Goal: Task Accomplishment & Management: Use online tool/utility

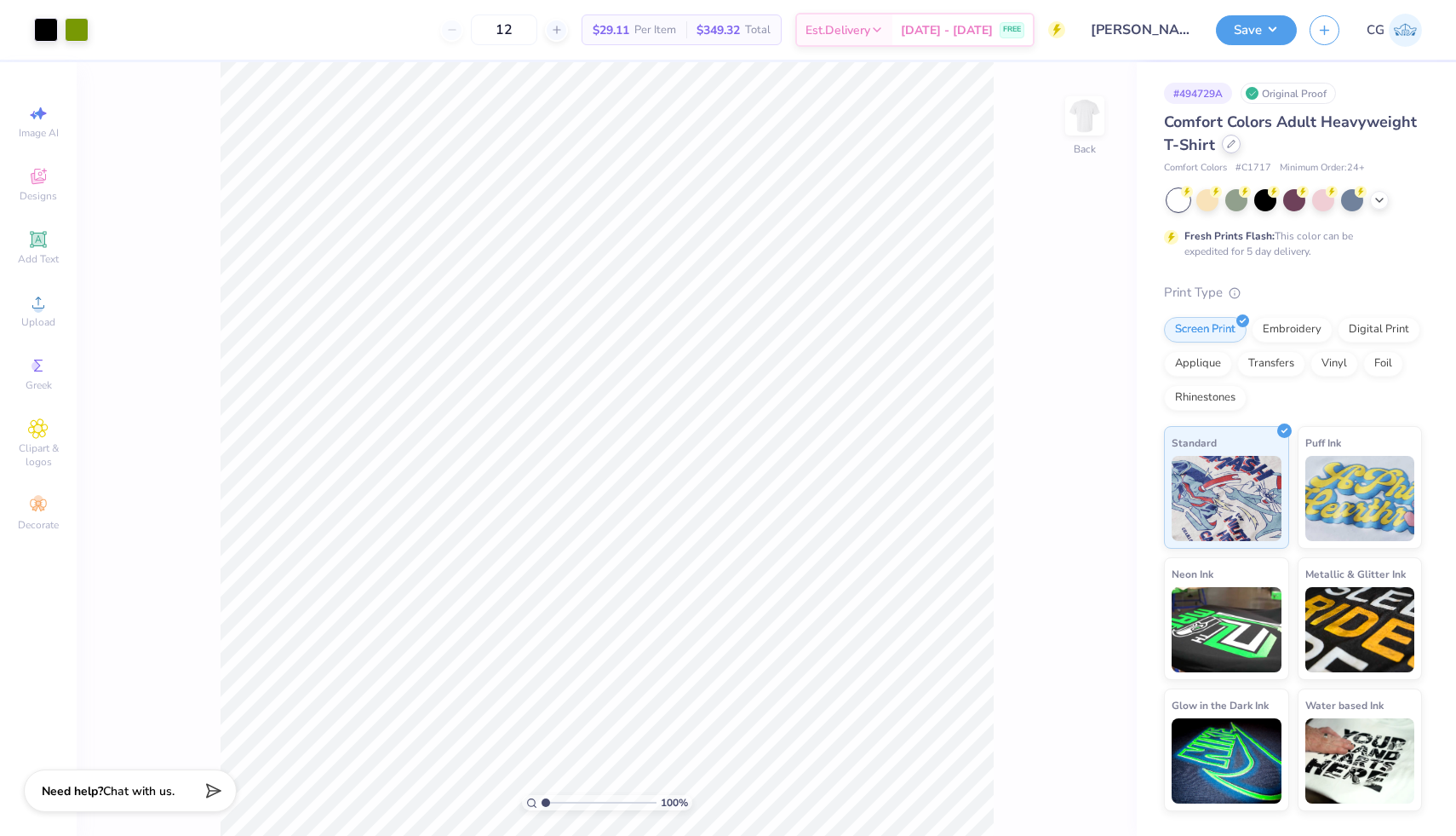
click at [1228, 143] on icon at bounding box center [1230, 143] width 9 height 9
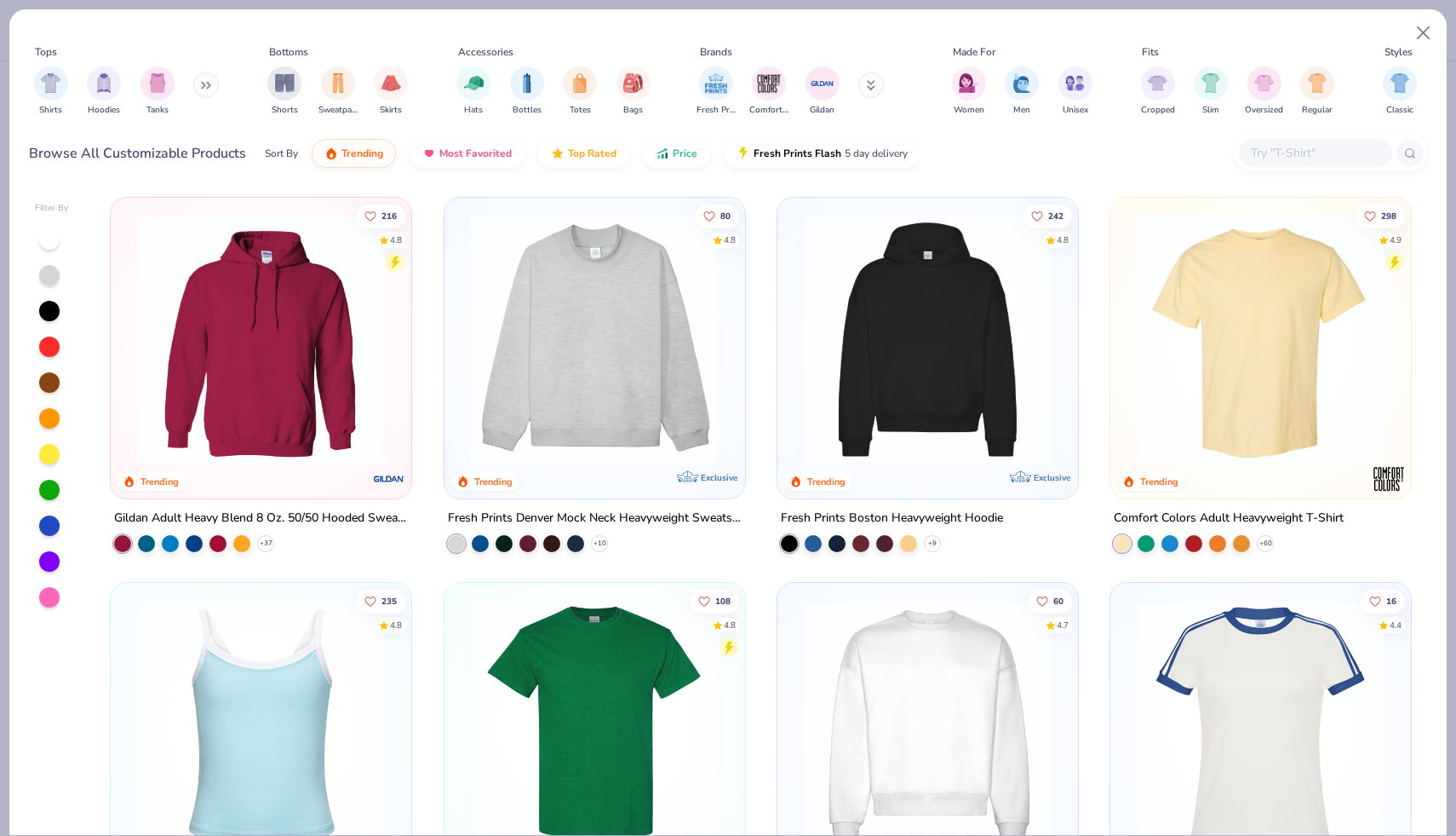
click at [1279, 143] on input "text" at bounding box center [1314, 153] width 131 height 19
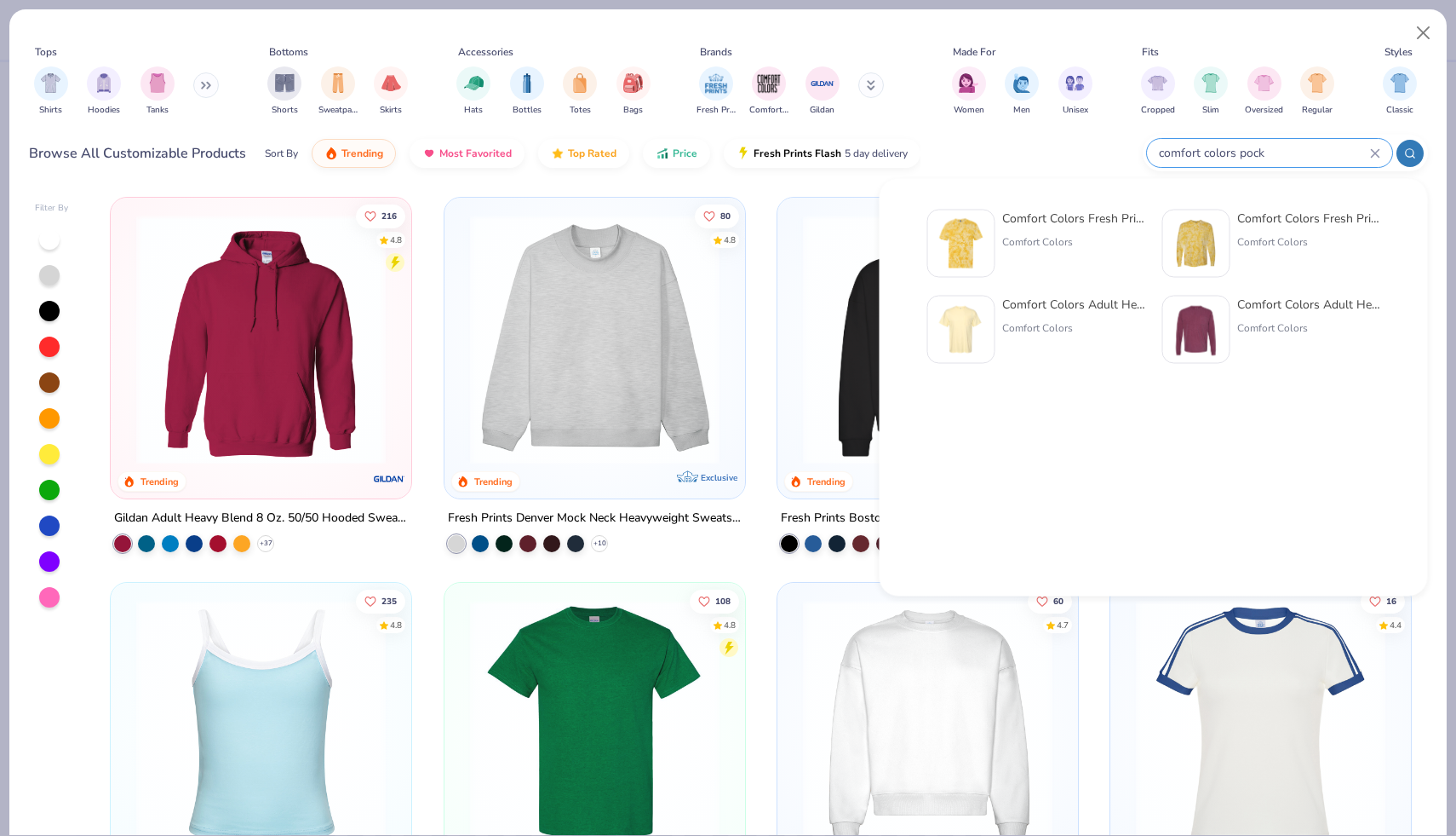
type input "comfort colors pock"
click at [1097, 310] on div "Comfort Colors Adult Heavyweight RS Pocket T-Shirt" at bounding box center [1074, 304] width 143 height 18
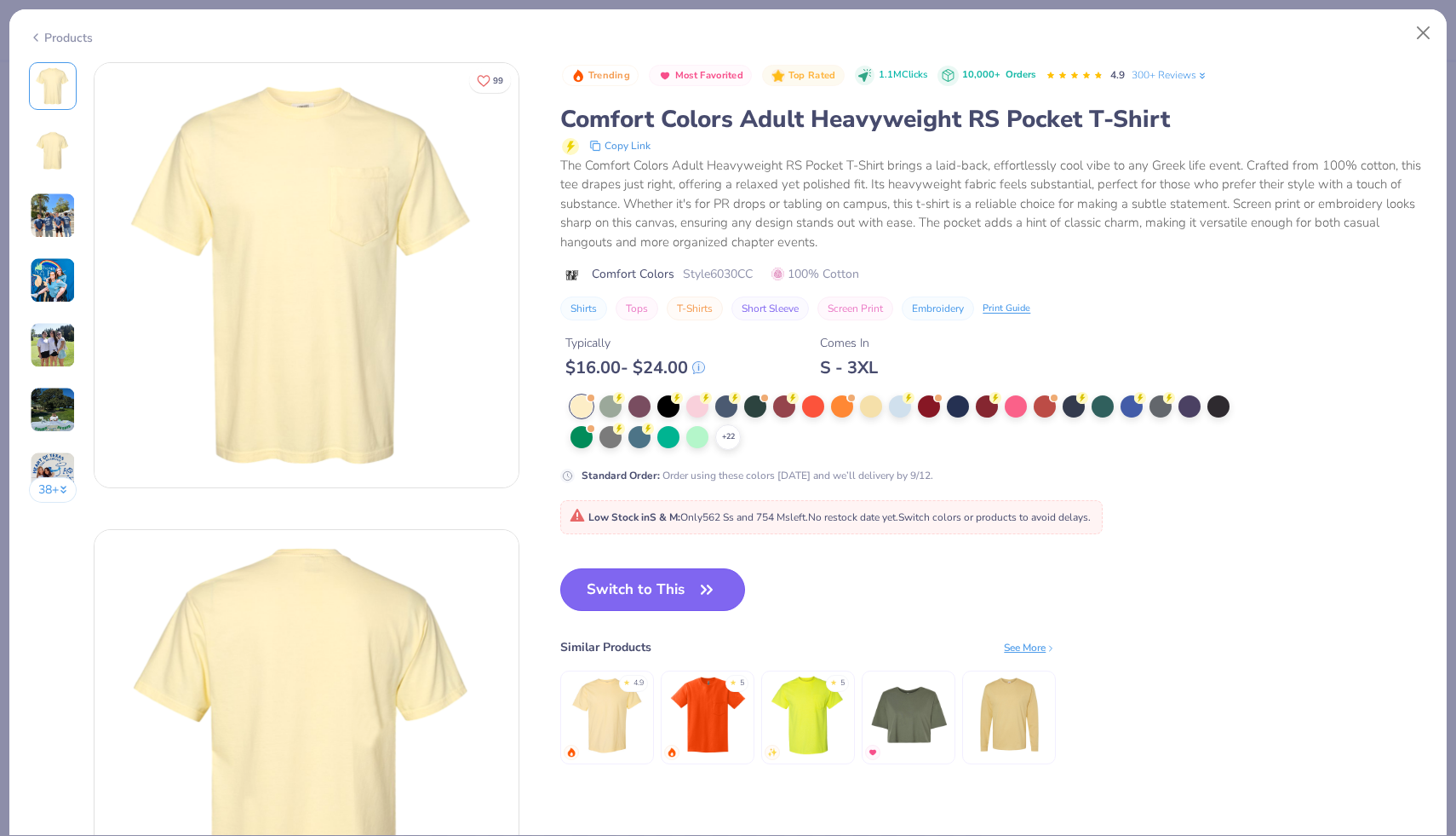
click at [693, 583] on button "Switch to This" at bounding box center [652, 589] width 185 height 43
type textarea "x"
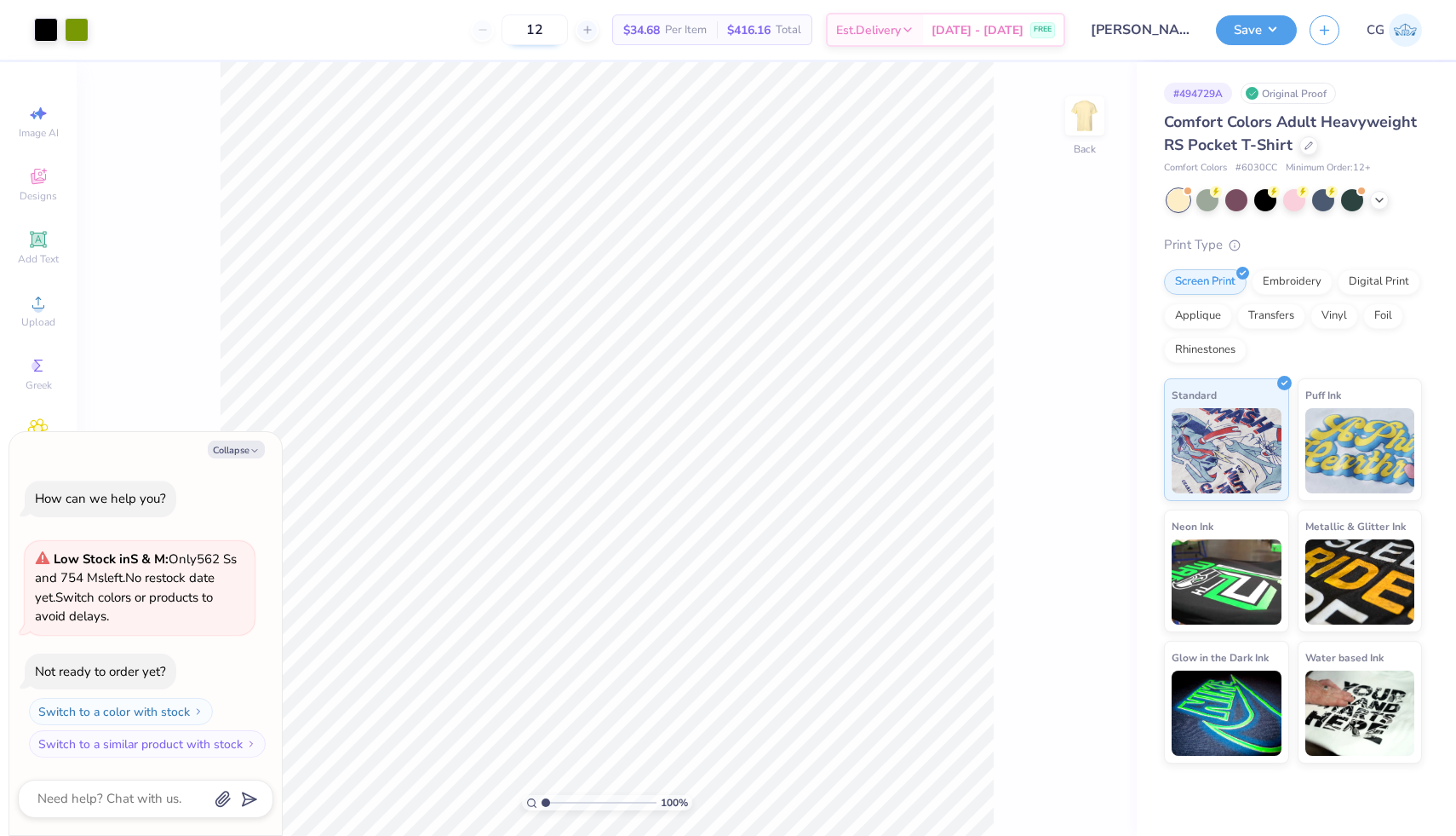
click at [568, 33] on input "12" at bounding box center [534, 30] width 66 height 31
type input "1"
type input "60"
type textarea "x"
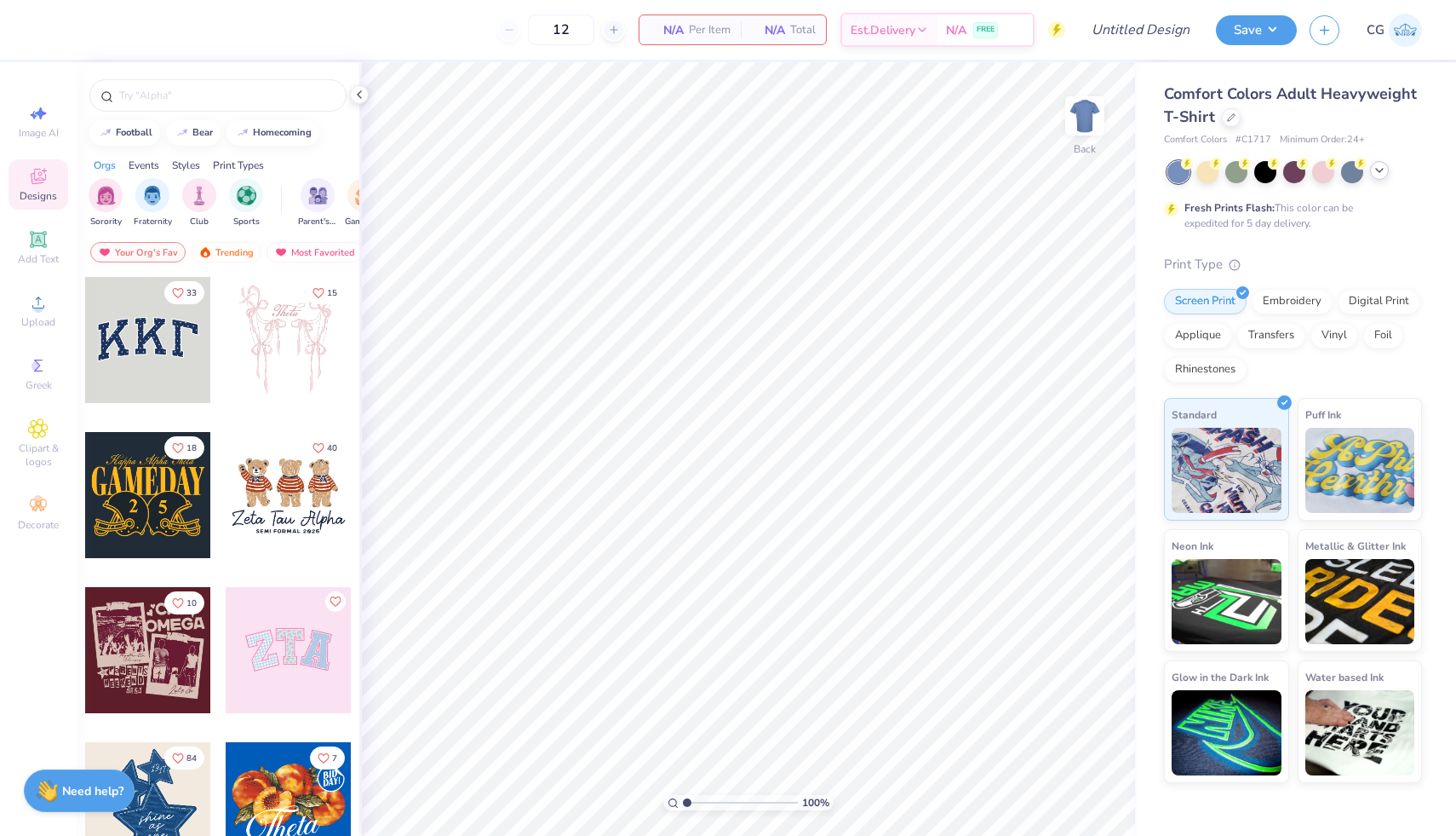
click at [1381, 168] on icon at bounding box center [1379, 170] width 13 height 13
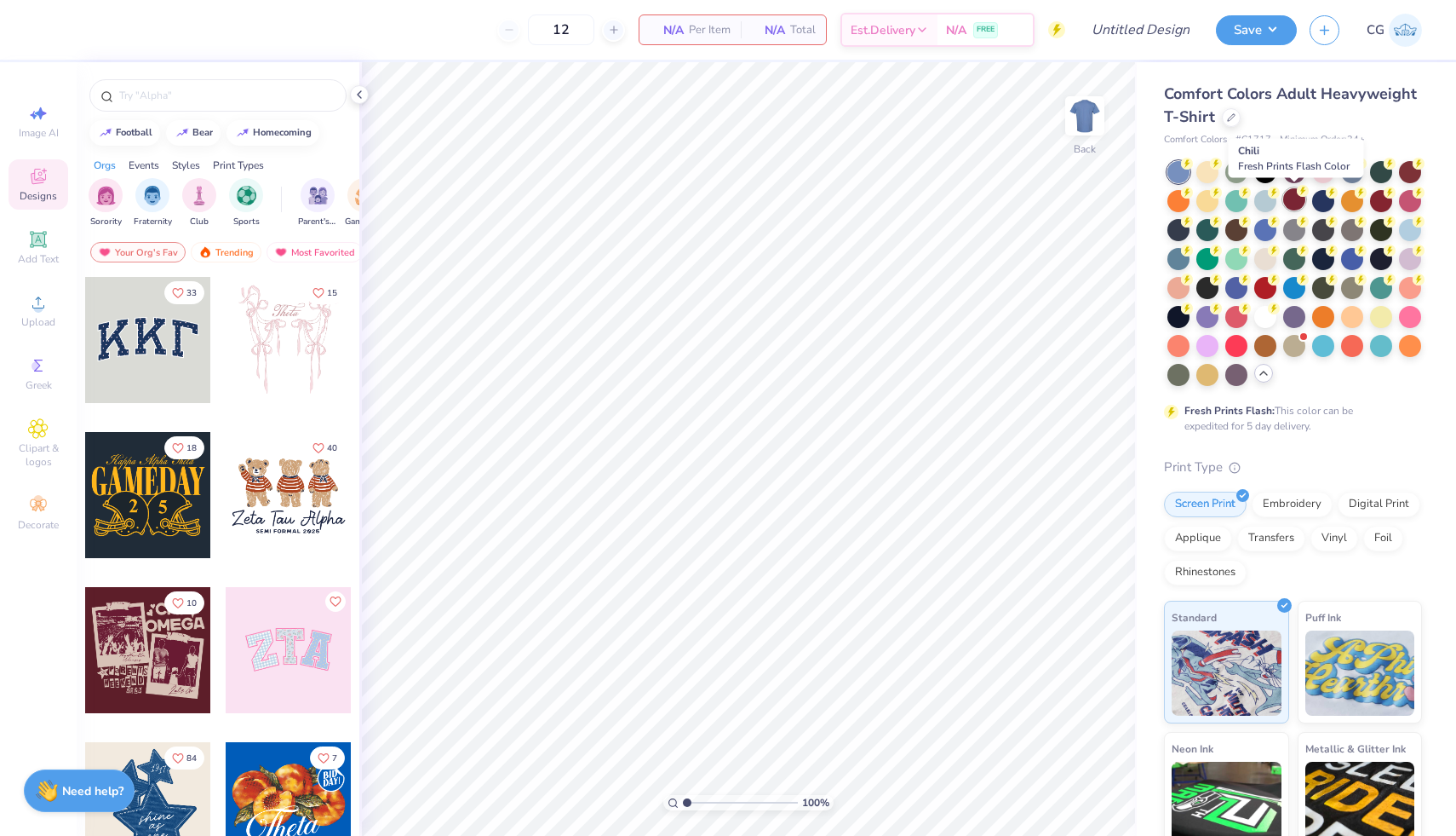
click at [1287, 197] on div at bounding box center [1293, 199] width 22 height 22
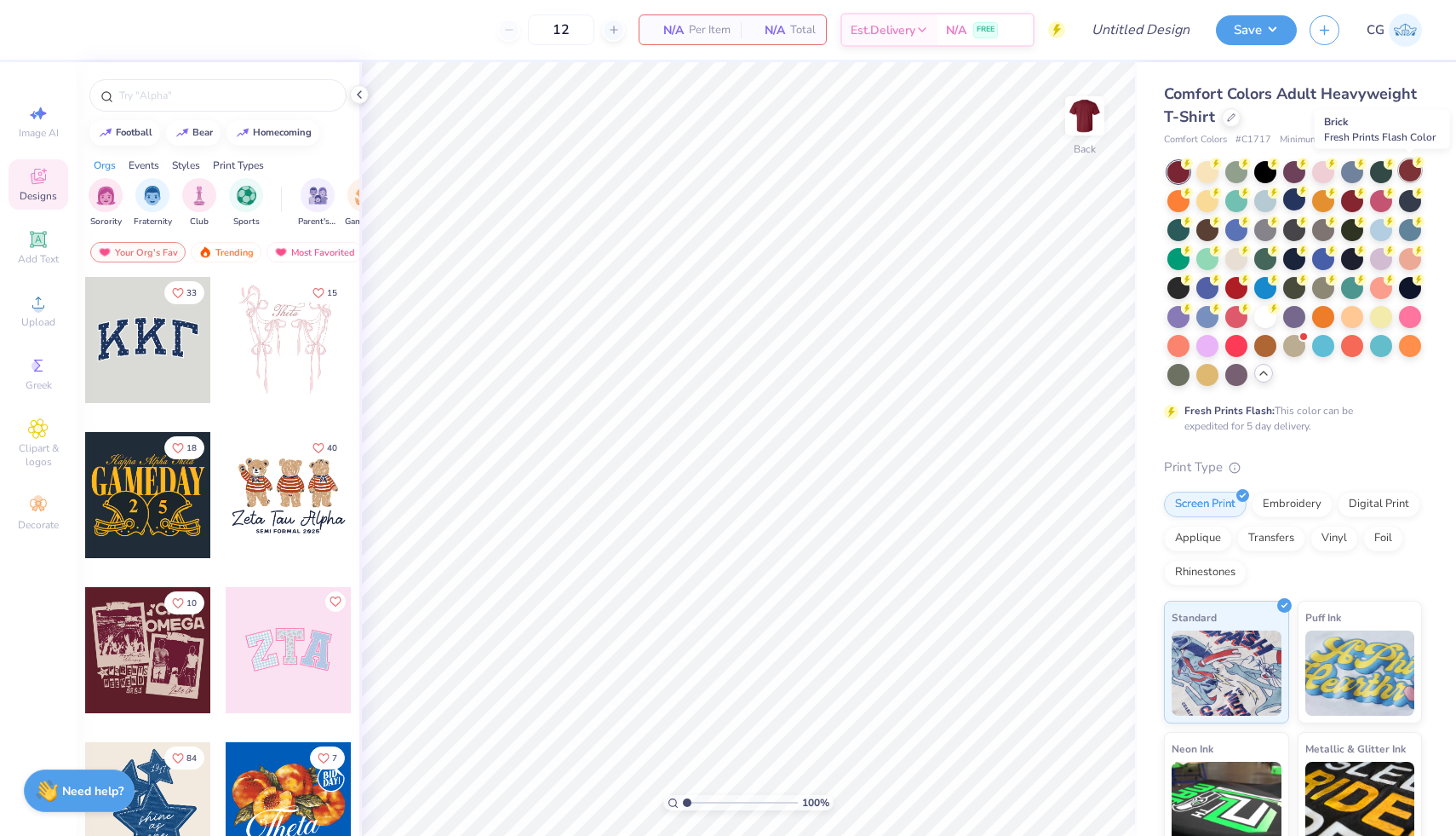
click at [1411, 168] on div at bounding box center [1409, 170] width 22 height 22
click at [1353, 197] on div at bounding box center [1352, 199] width 22 height 22
click at [1290, 197] on div at bounding box center [1293, 199] width 22 height 22
click at [1412, 163] on icon at bounding box center [1418, 162] width 11 height 11
click at [1258, 198] on div at bounding box center [1265, 199] width 22 height 22
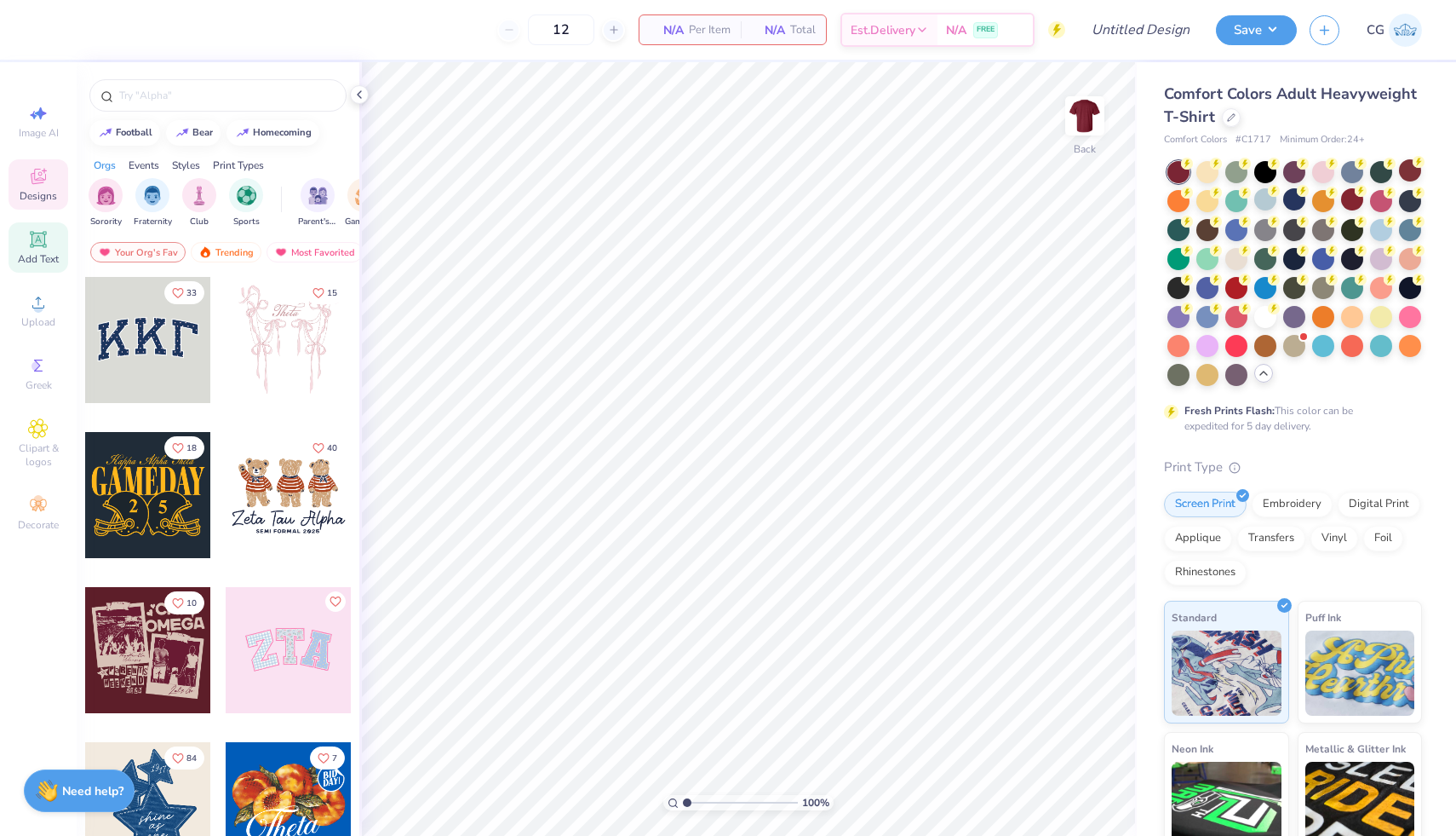
click at [33, 237] on icon at bounding box center [37, 238] width 12 height 12
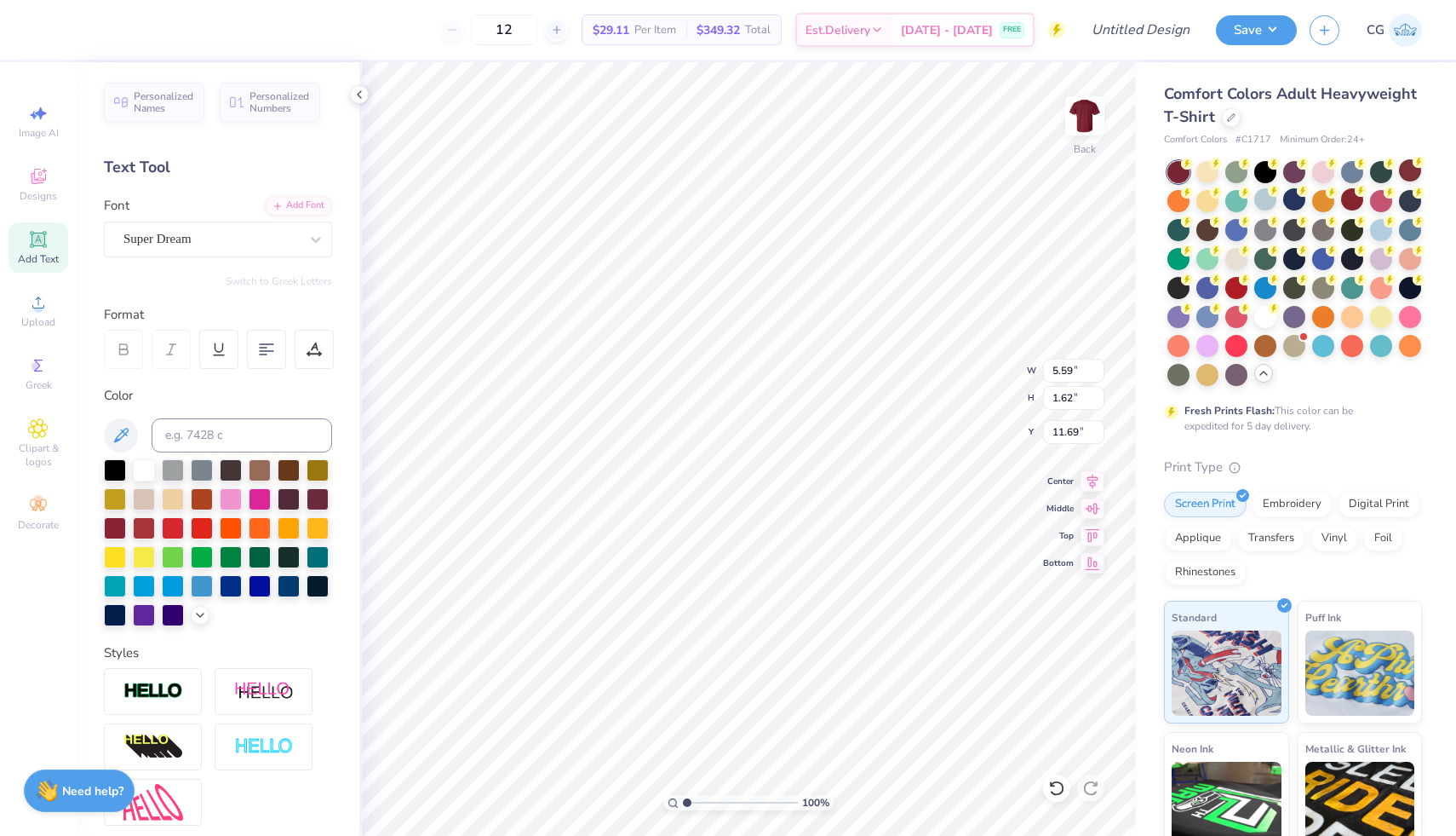
type input "3.00"
type textarea "BETA'S BBQ"
click at [206, 231] on div "Super Dream" at bounding box center [210, 239] width 179 height 27
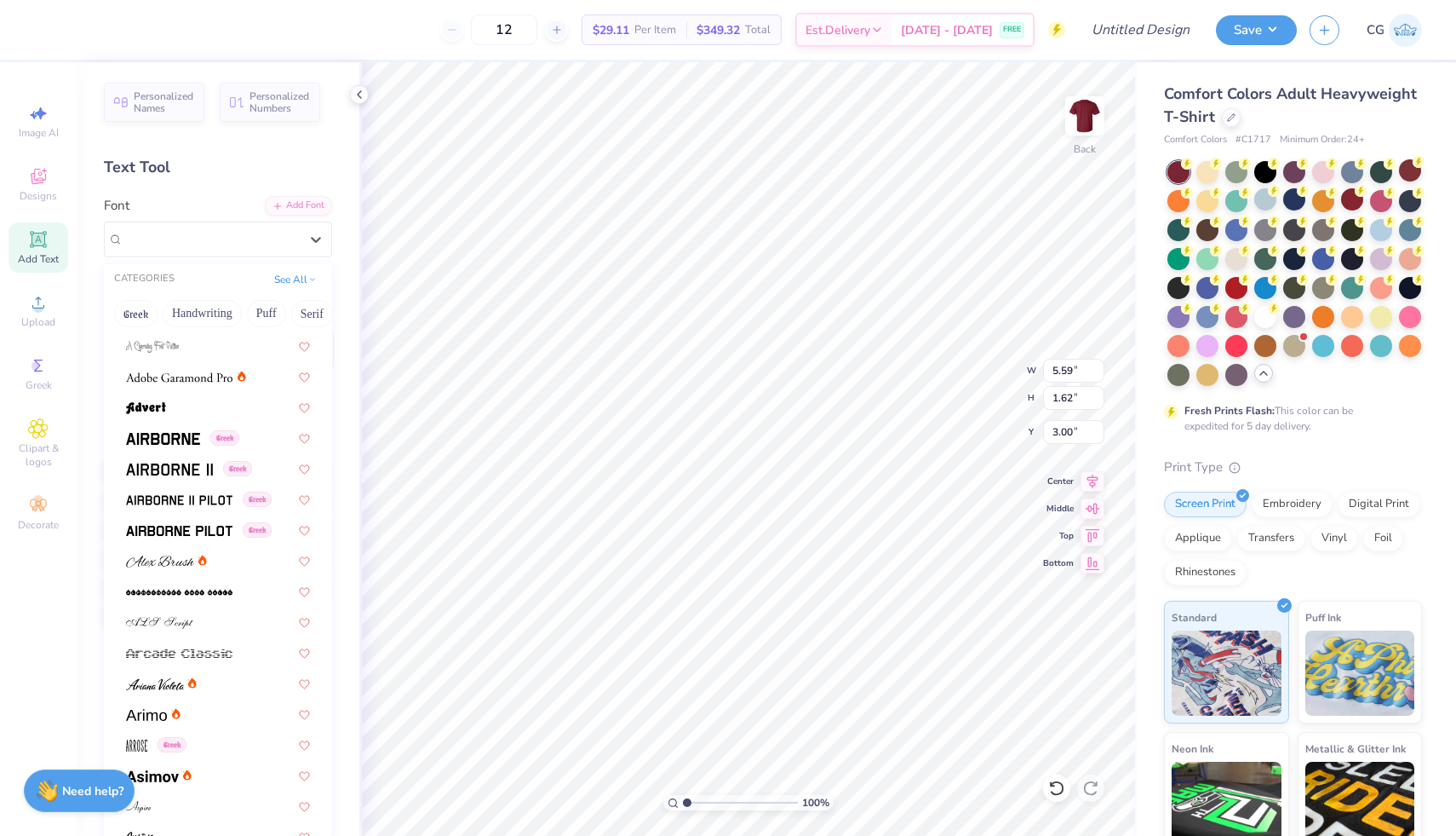
scroll to position [209, 0]
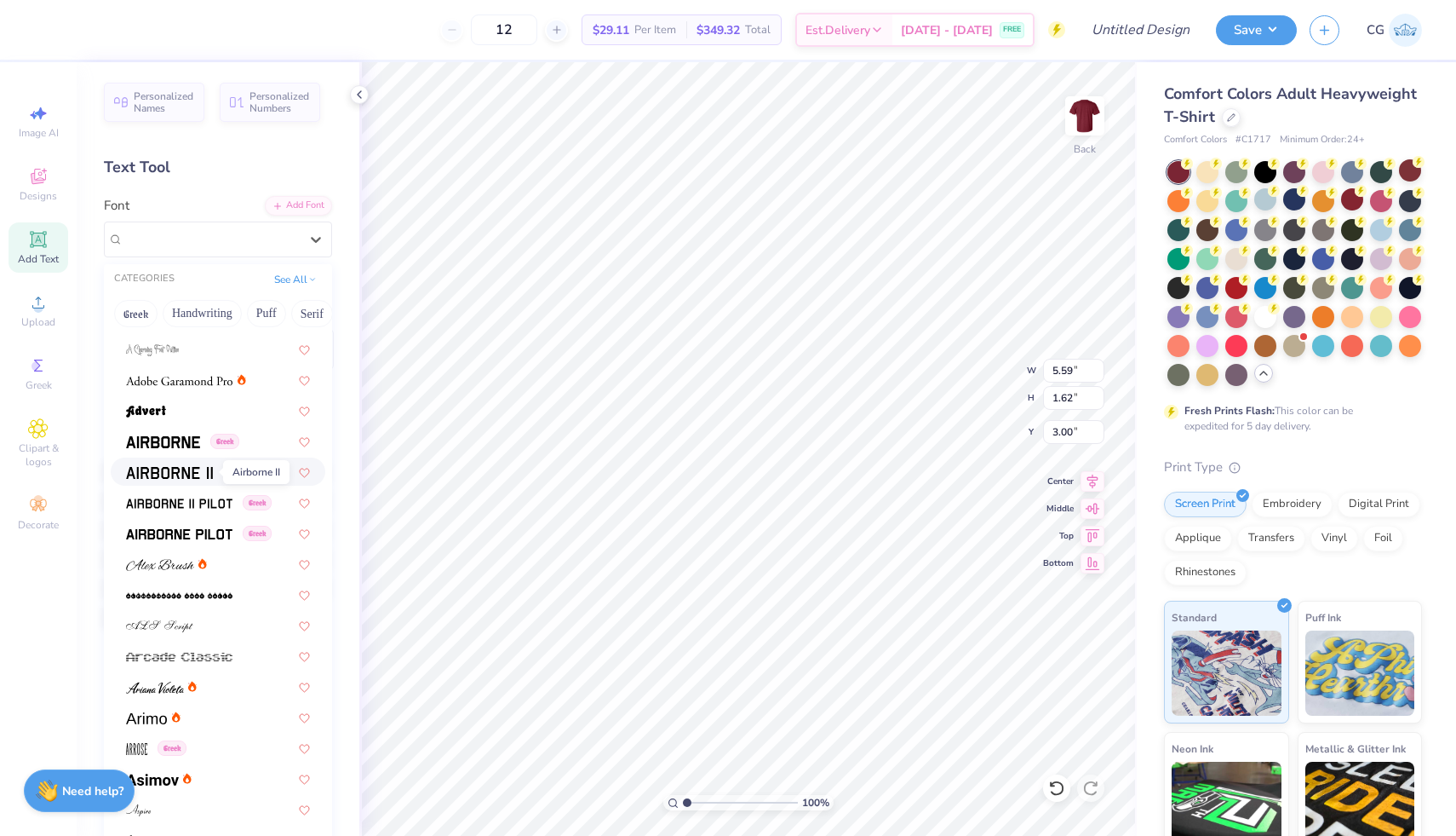
click at [200, 463] on span at bounding box center [169, 472] width 87 height 18
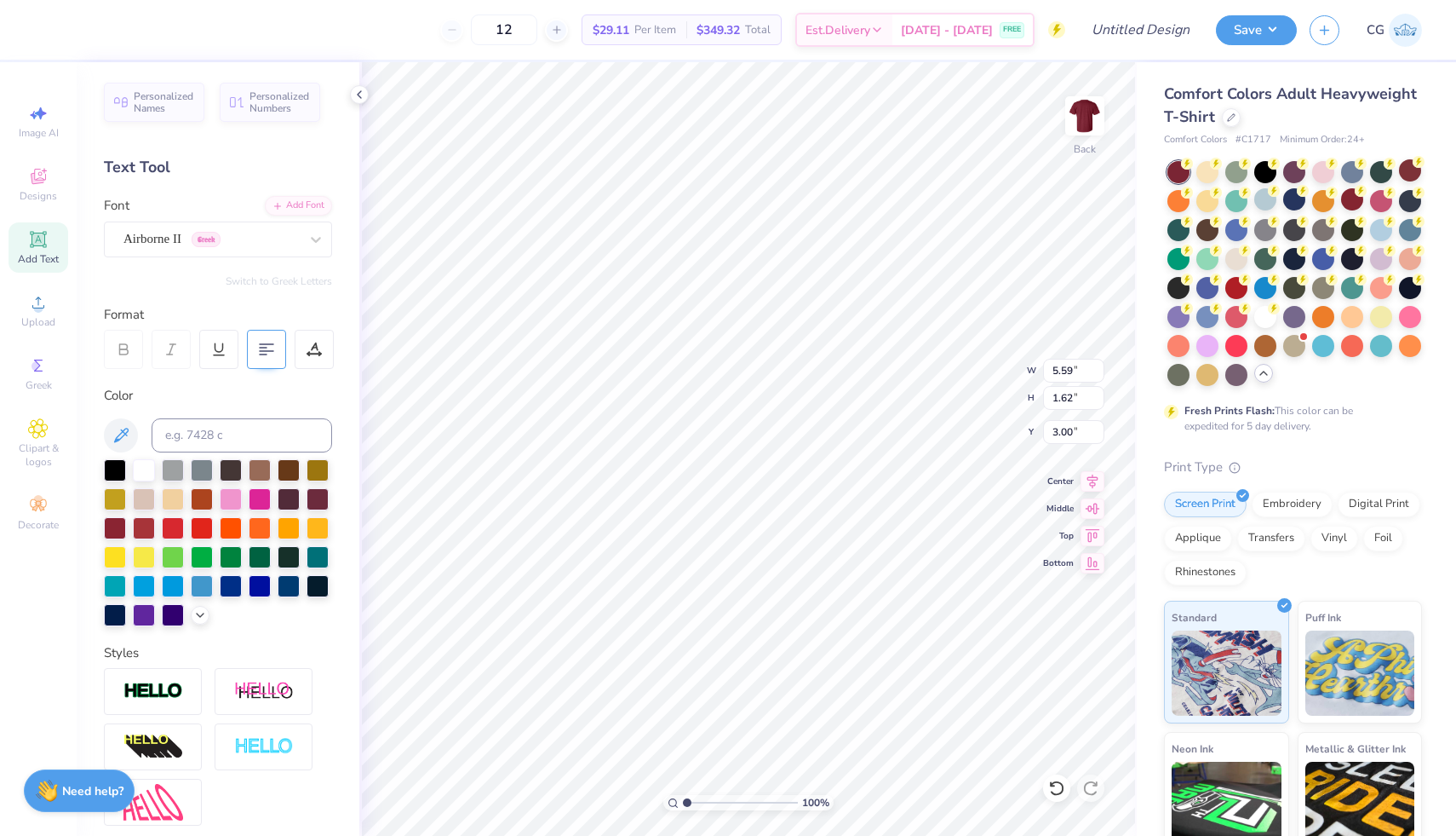
click at [263, 354] on 379 at bounding box center [263, 354] width 7 height 0
click at [261, 236] on div "Airborne II Greek" at bounding box center [210, 239] width 179 height 27
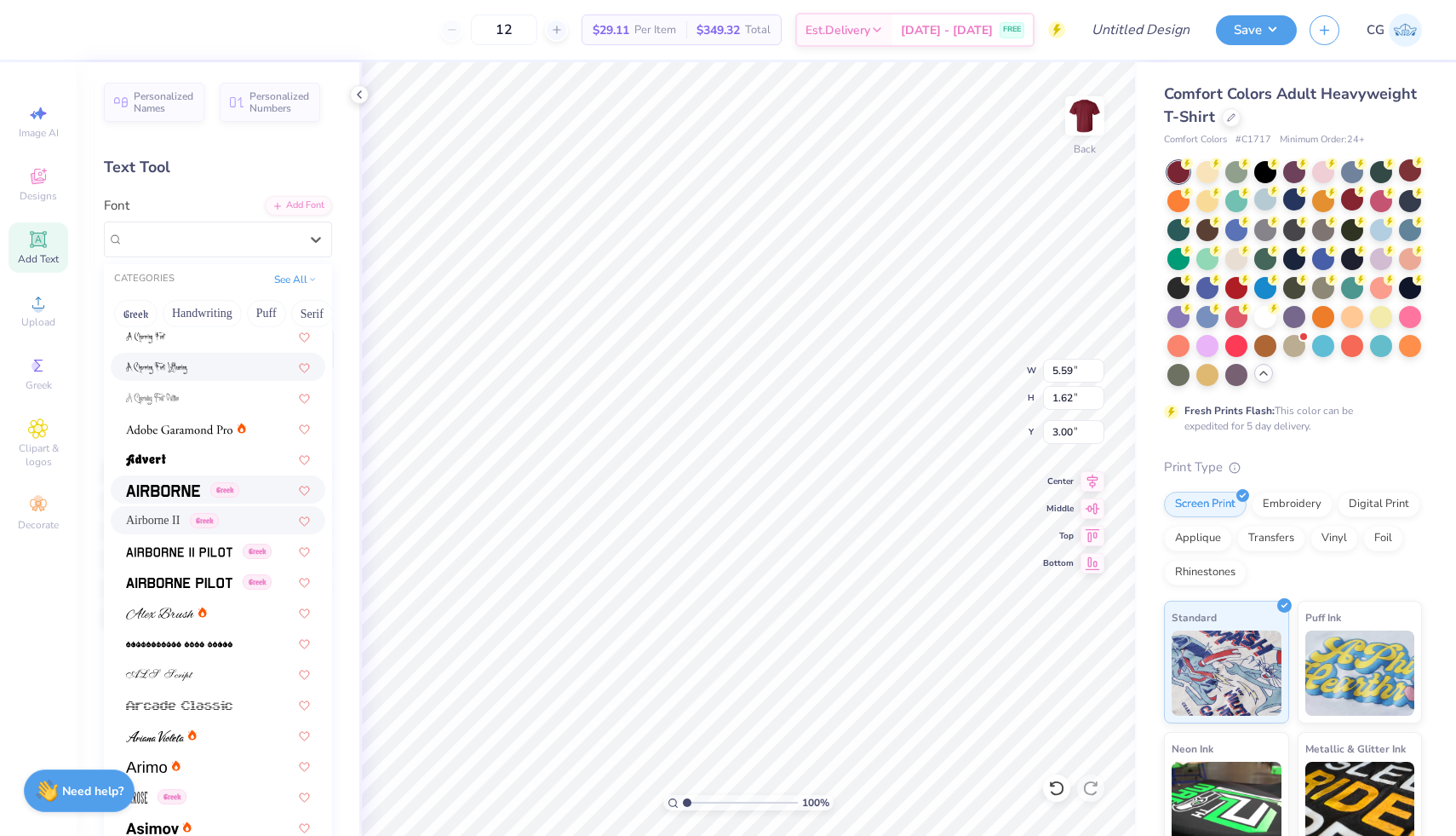
scroll to position [165, 0]
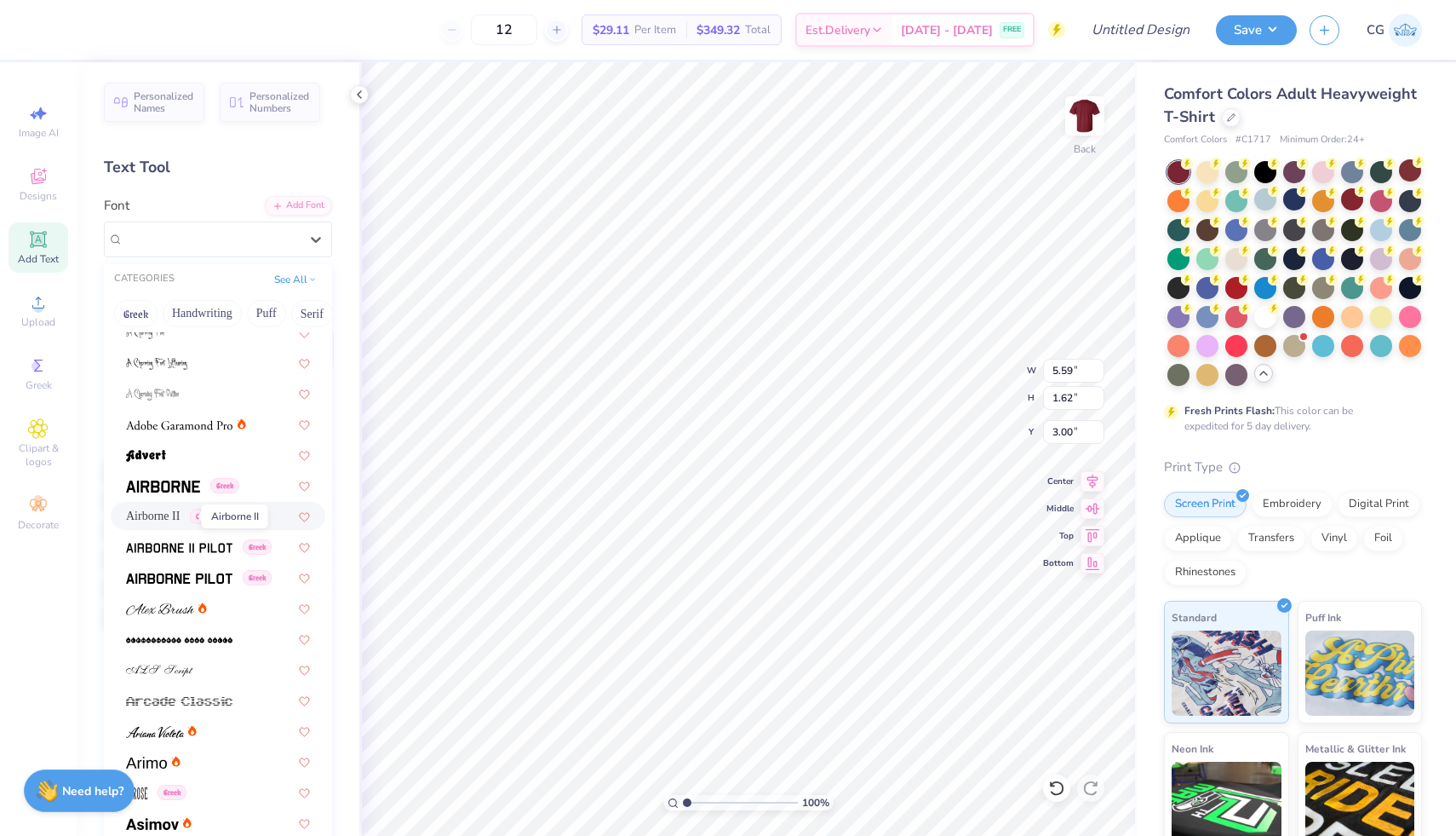
click at [174, 518] on span "Airborne II" at bounding box center [153, 516] width 54 height 18
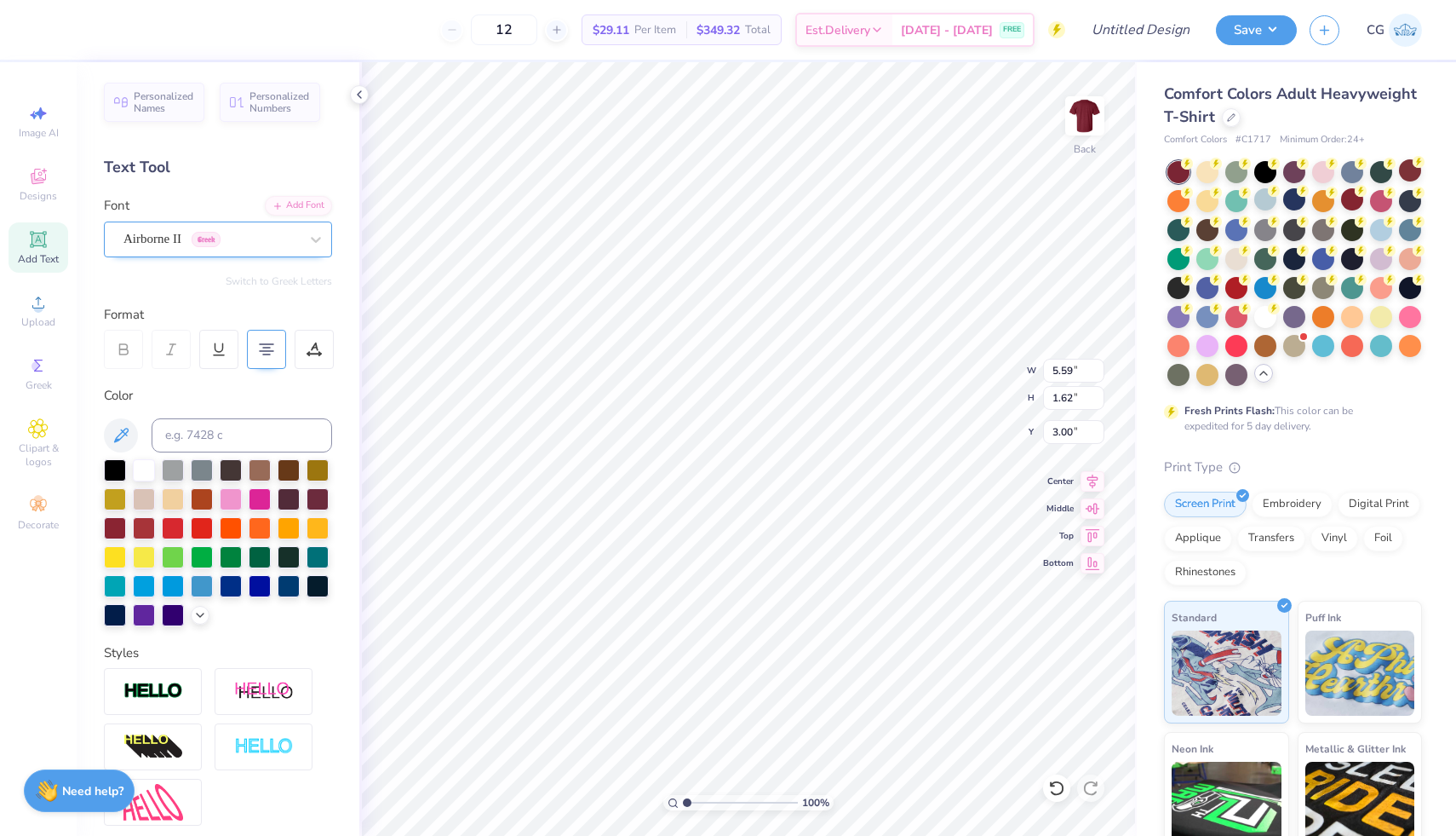
click at [293, 222] on div "Airborne II Greek" at bounding box center [218, 239] width 228 height 35
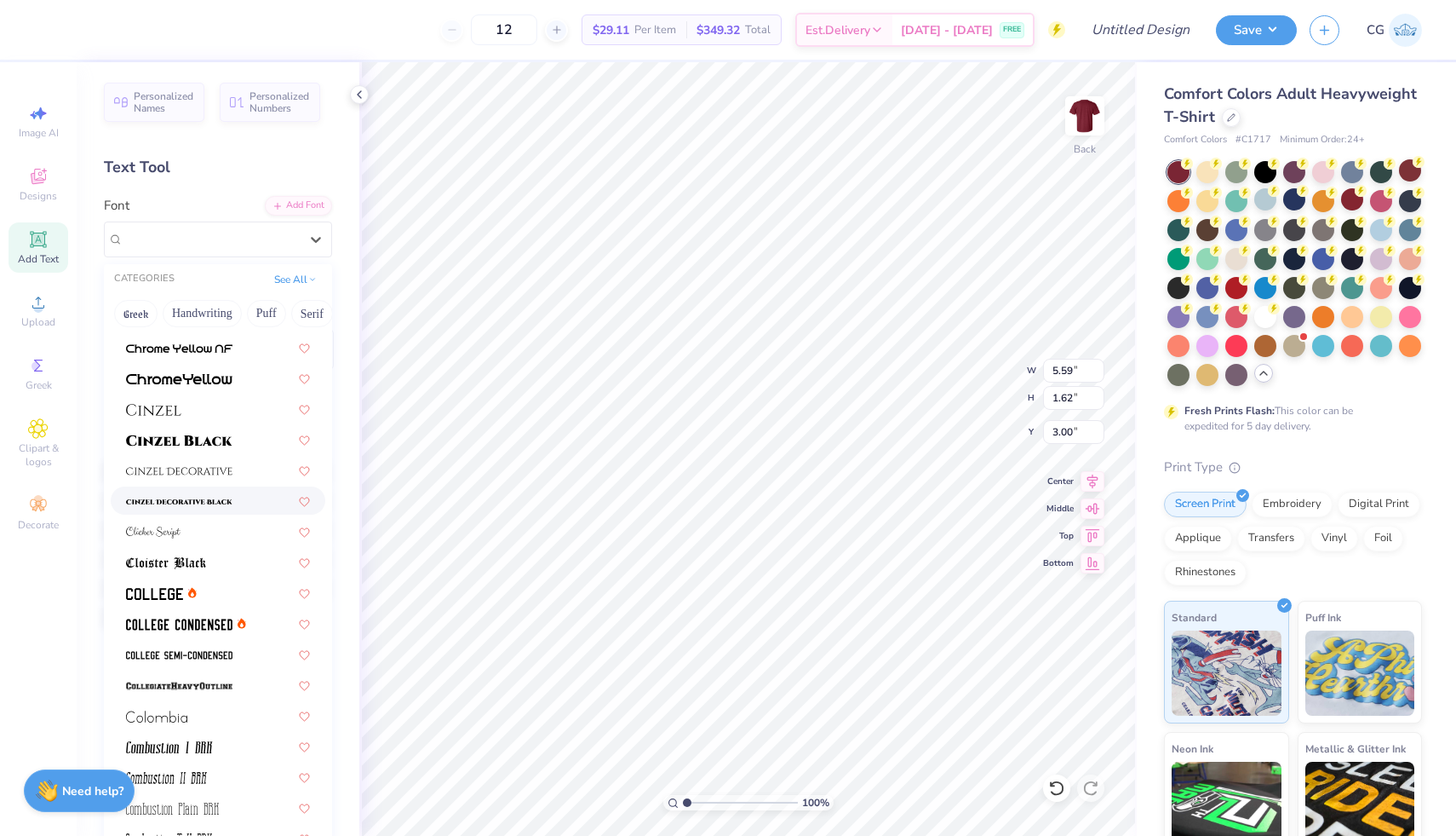
scroll to position [1988, 0]
click at [208, 438] on img at bounding box center [179, 442] width 106 height 11
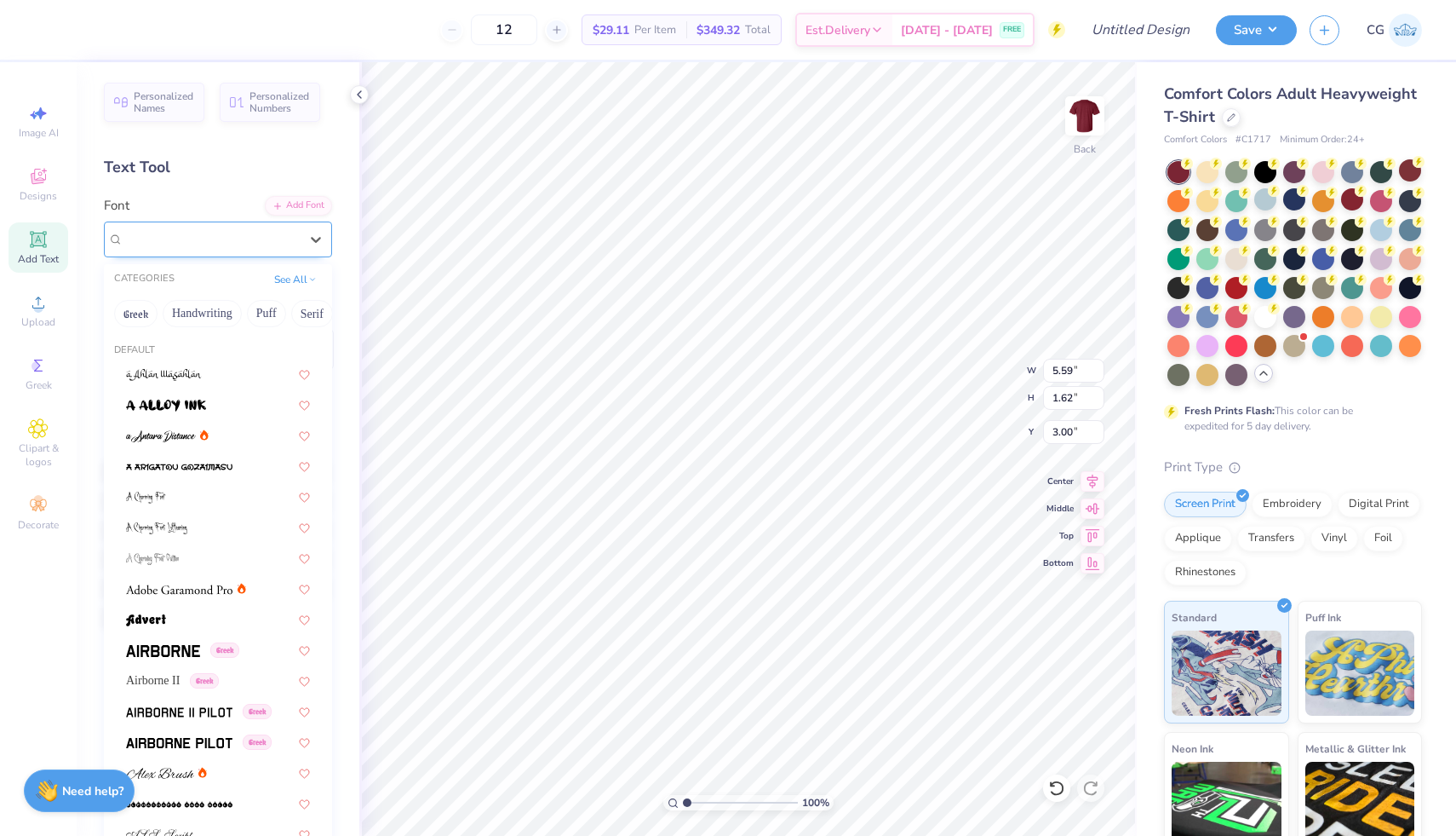
click at [245, 235] on div "Cinzel" at bounding box center [210, 239] width 179 height 27
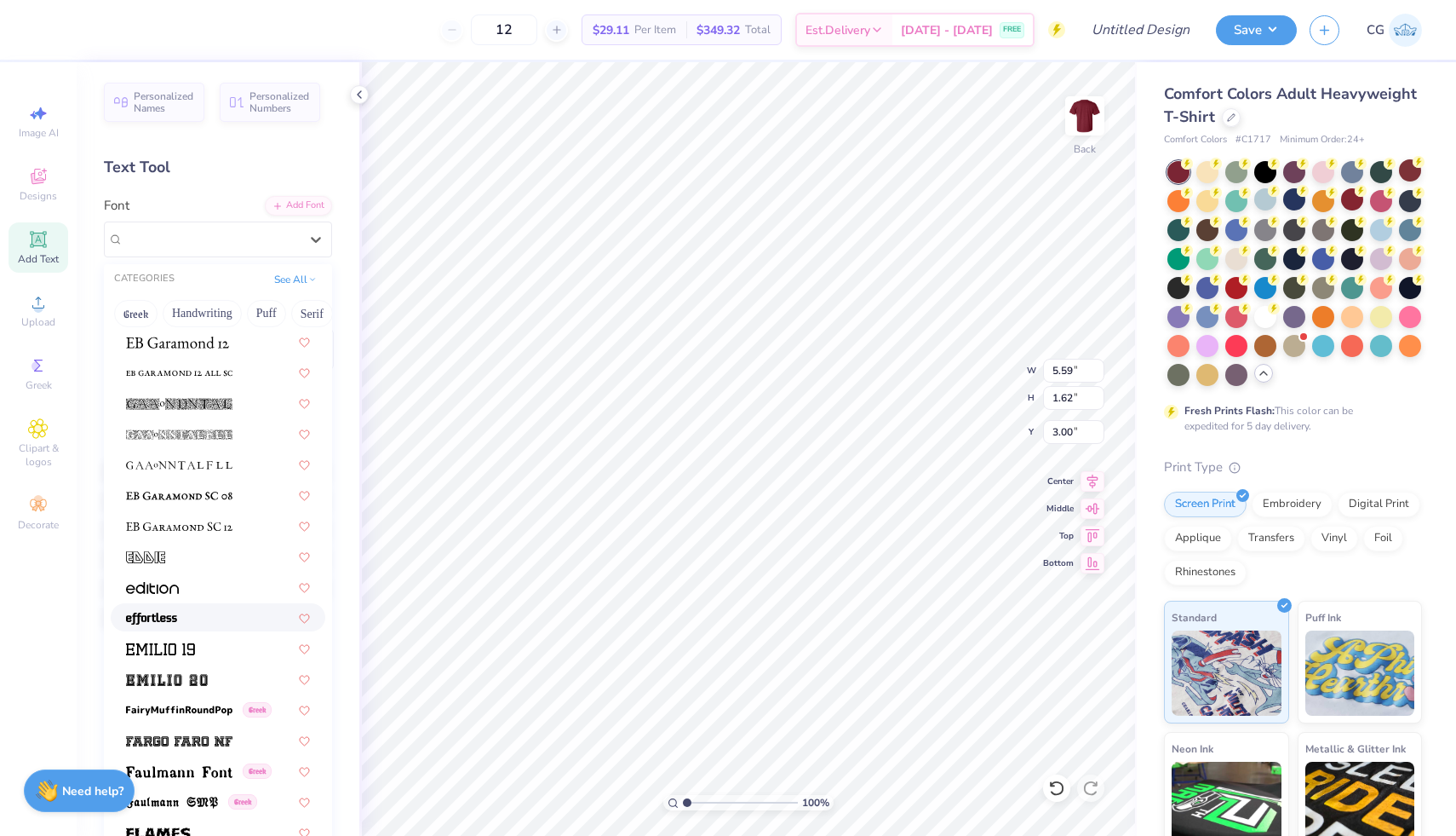
scroll to position [3303, 0]
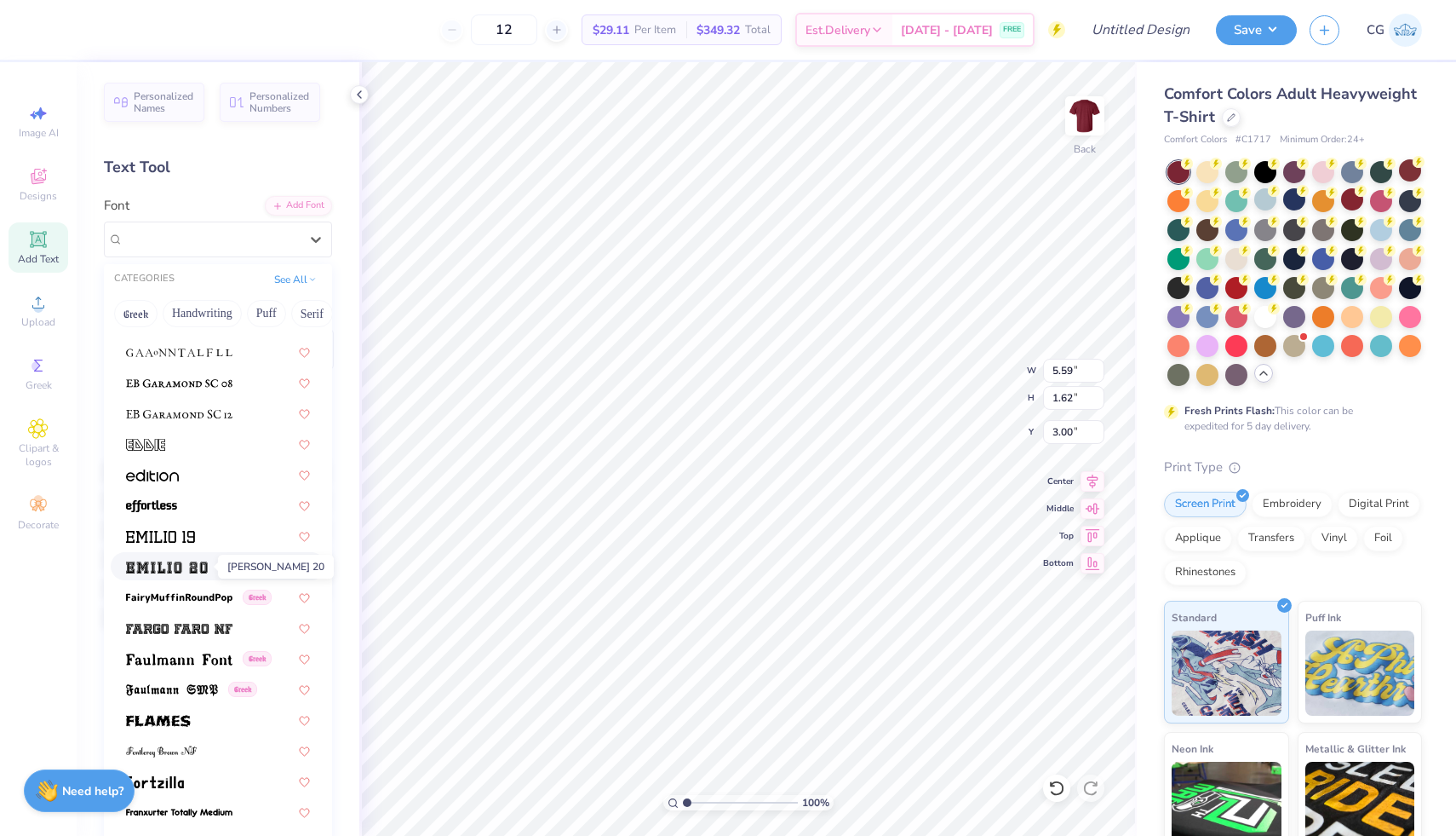
click at [182, 561] on img at bounding box center [166, 567] width 81 height 11
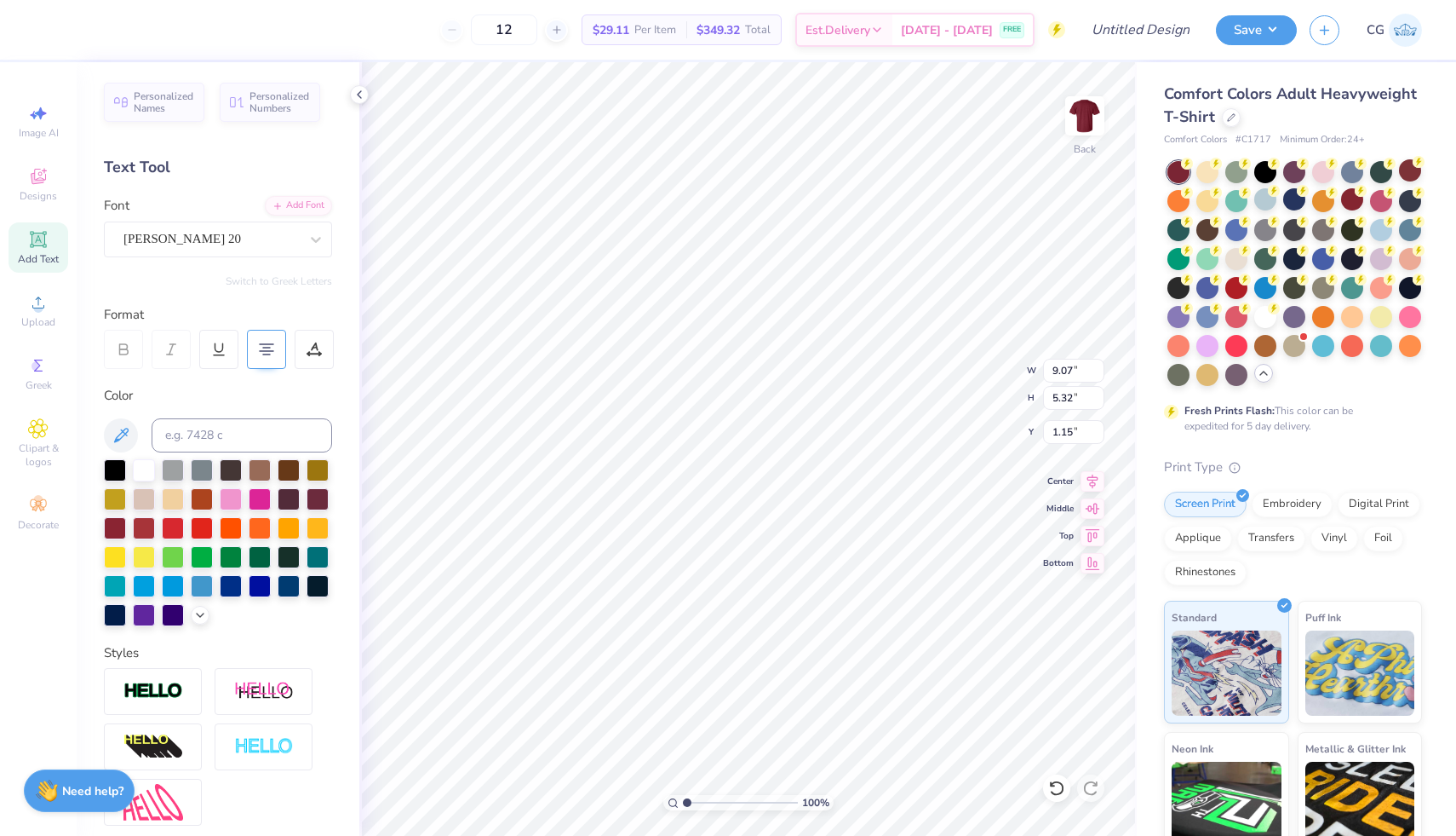
type input "5.06"
type input "2.97"
type input "3.00"
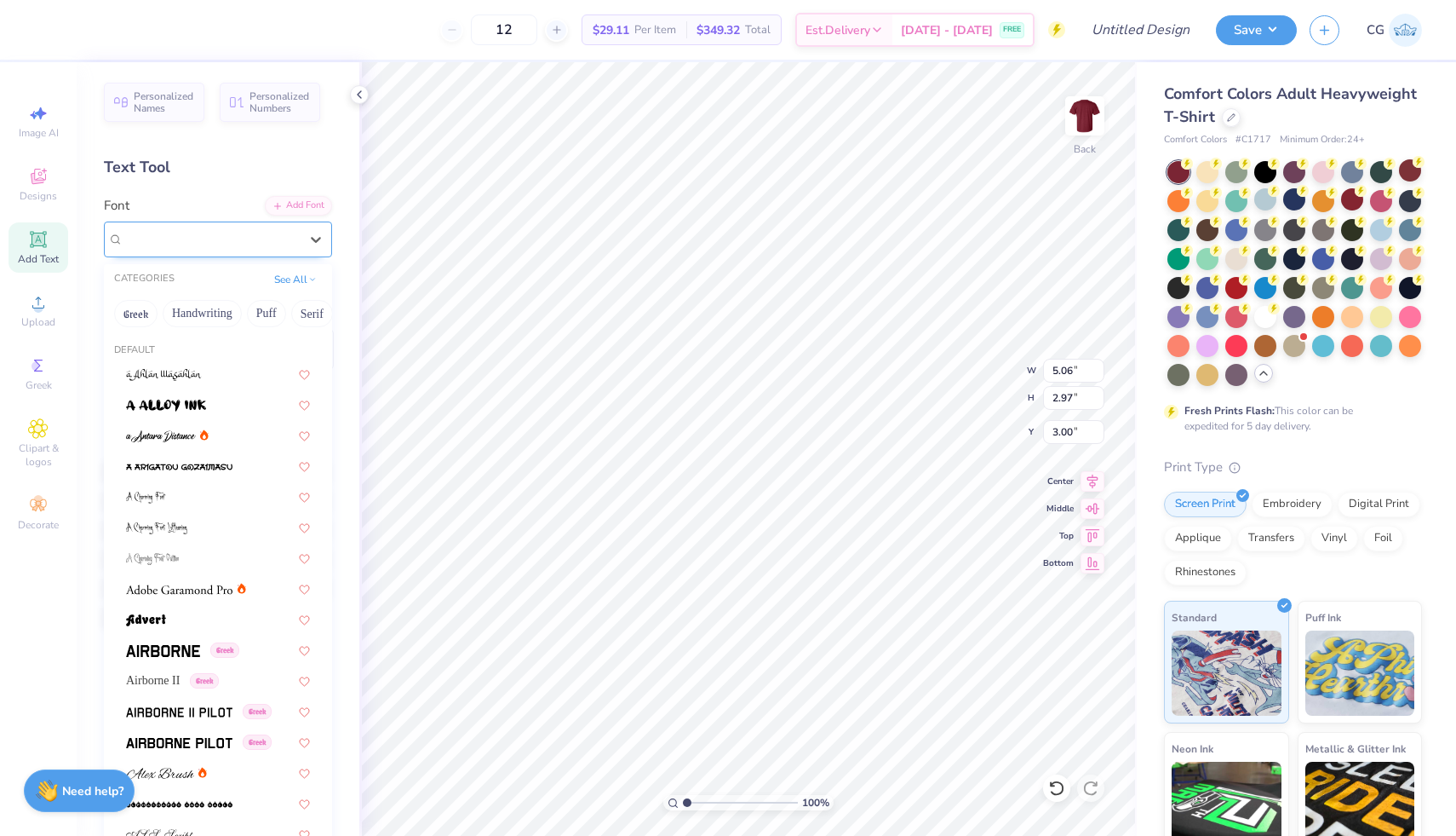
click at [293, 253] on div "[PERSON_NAME] 20" at bounding box center [218, 239] width 228 height 35
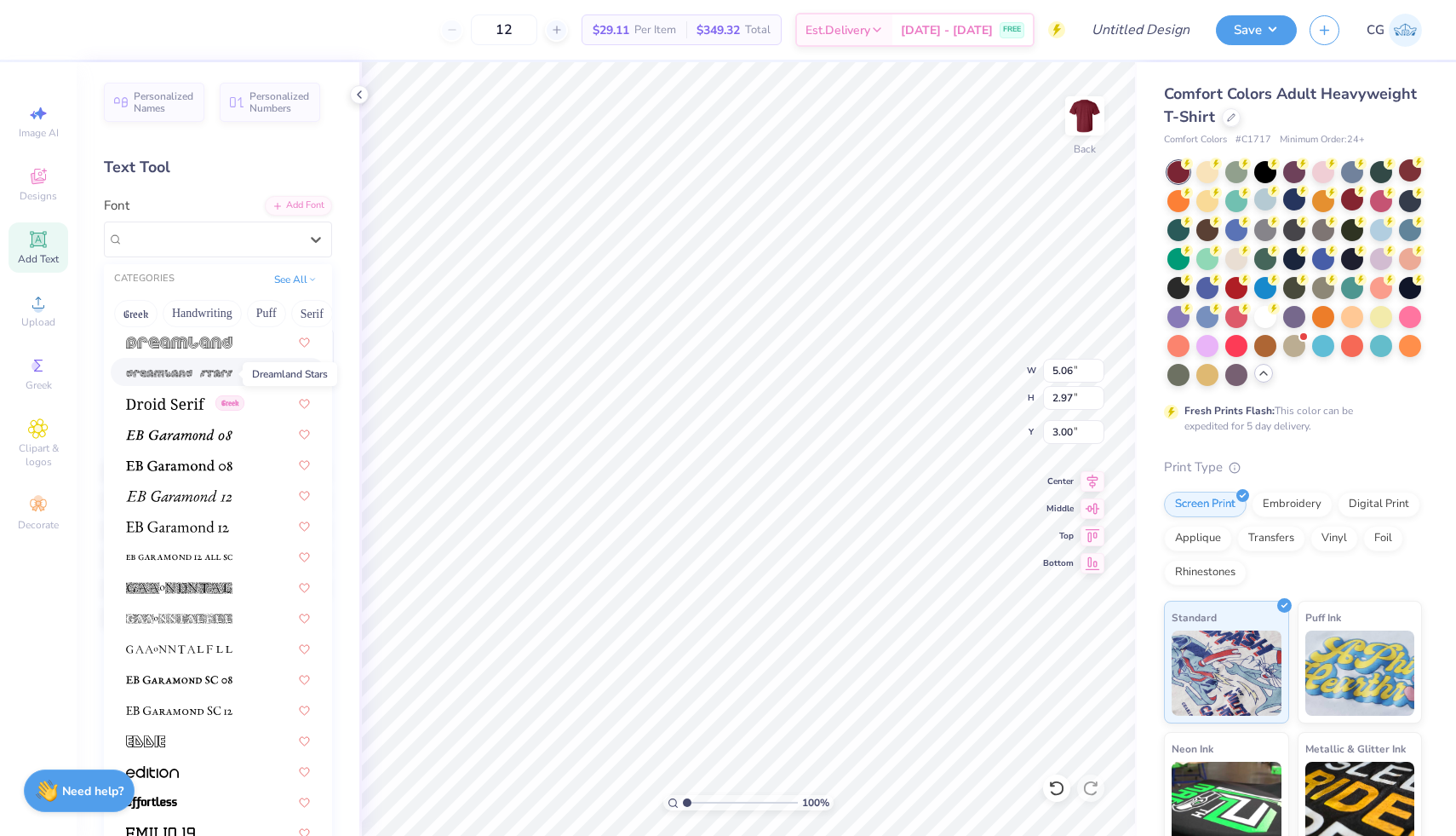
scroll to position [3010, 0]
click at [181, 393] on span at bounding box center [165, 399] width 79 height 18
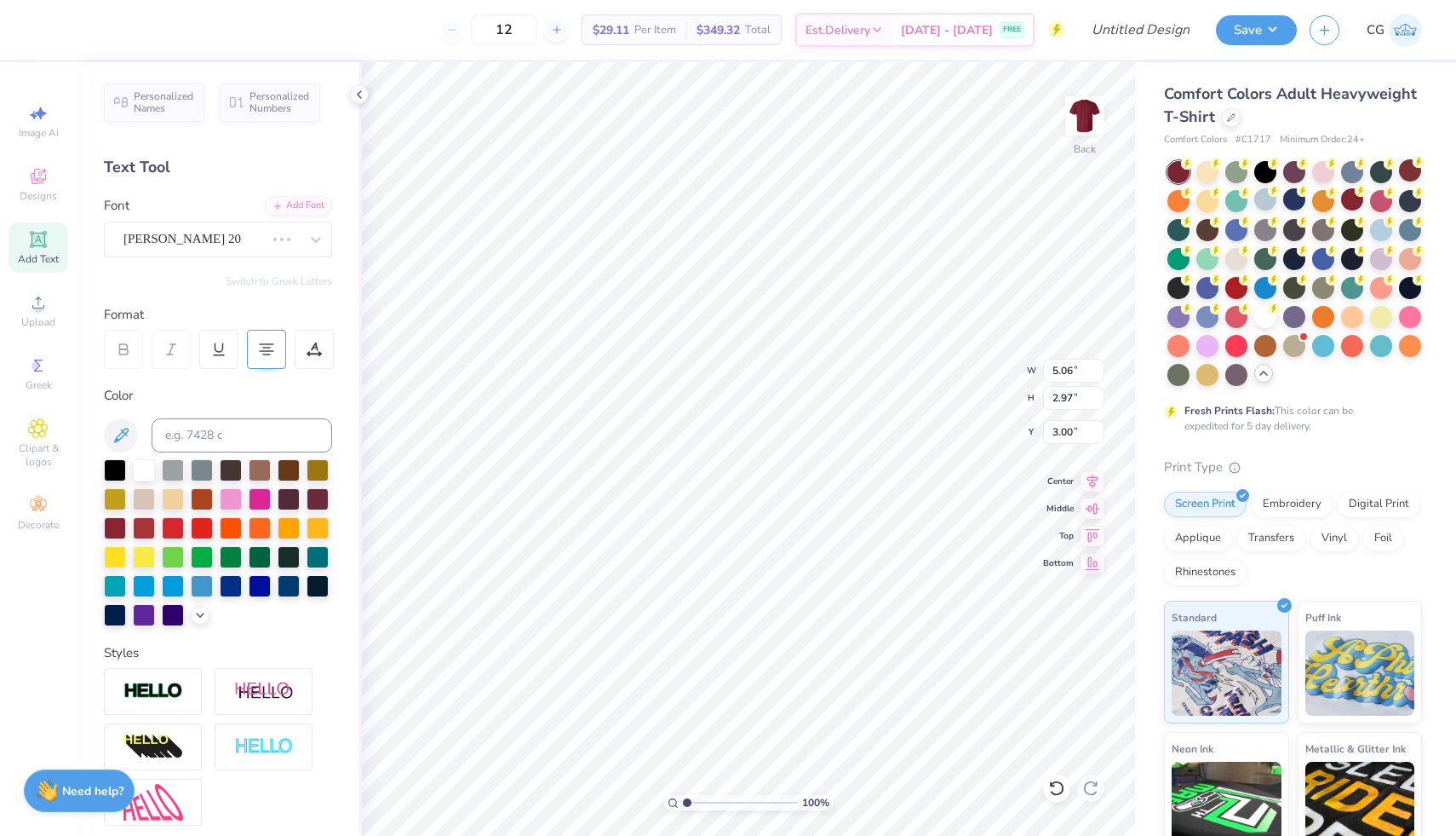
scroll to position [1, 0]
click at [282, 237] on div "Droid Serif Greek" at bounding box center [210, 239] width 179 height 27
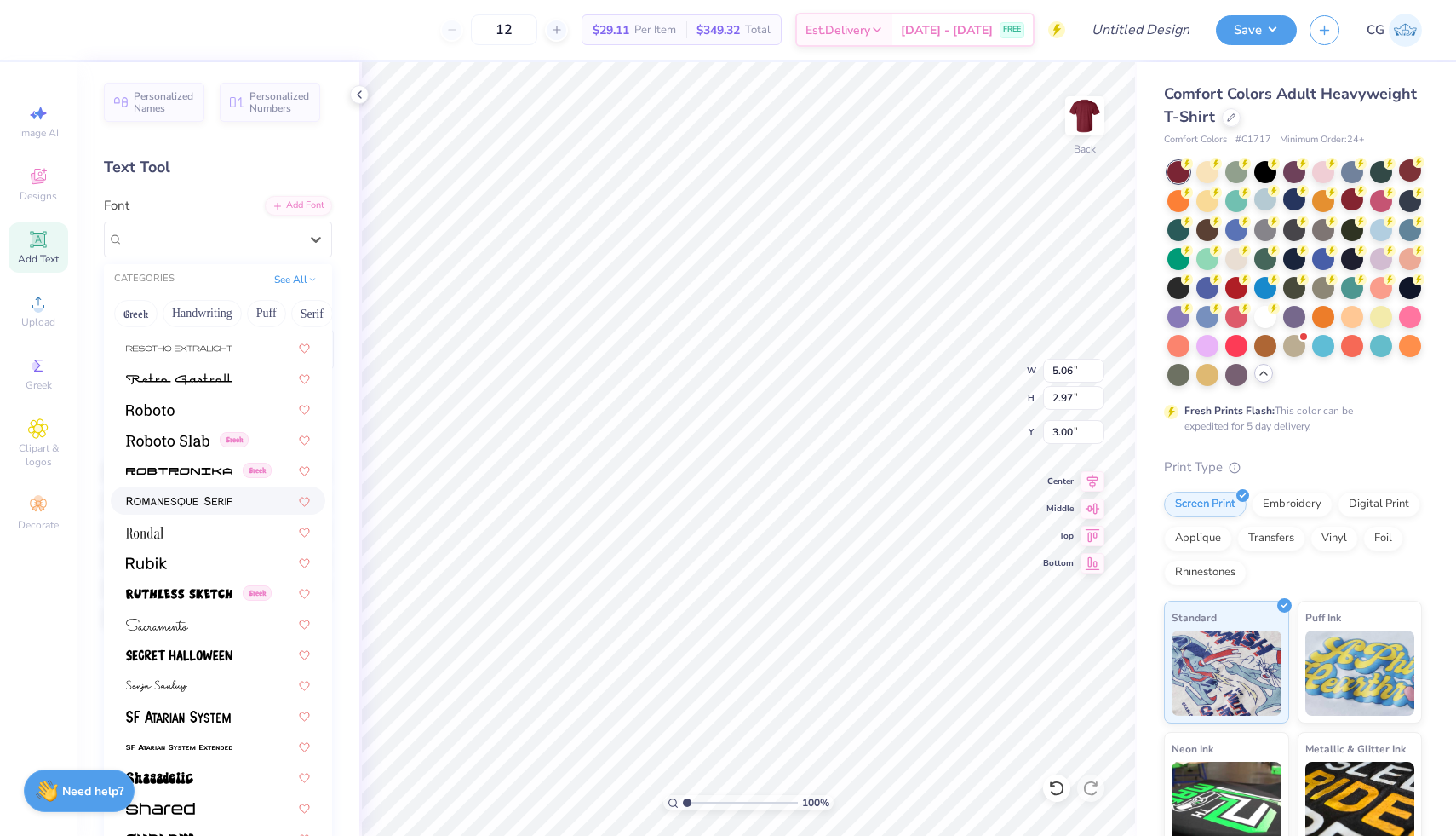
scroll to position [7643, 0]
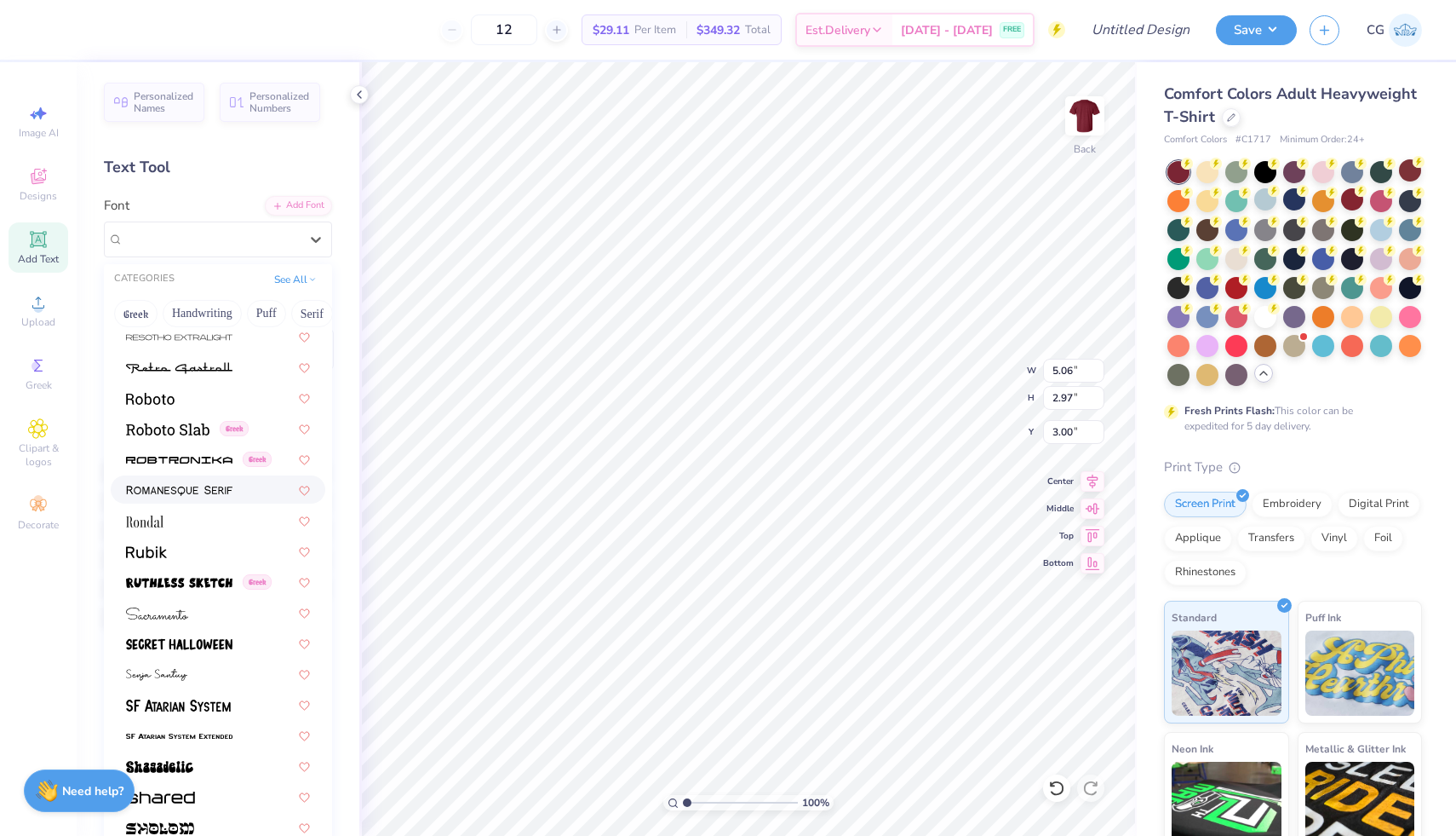
click at [245, 494] on div at bounding box center [218, 489] width 184 height 18
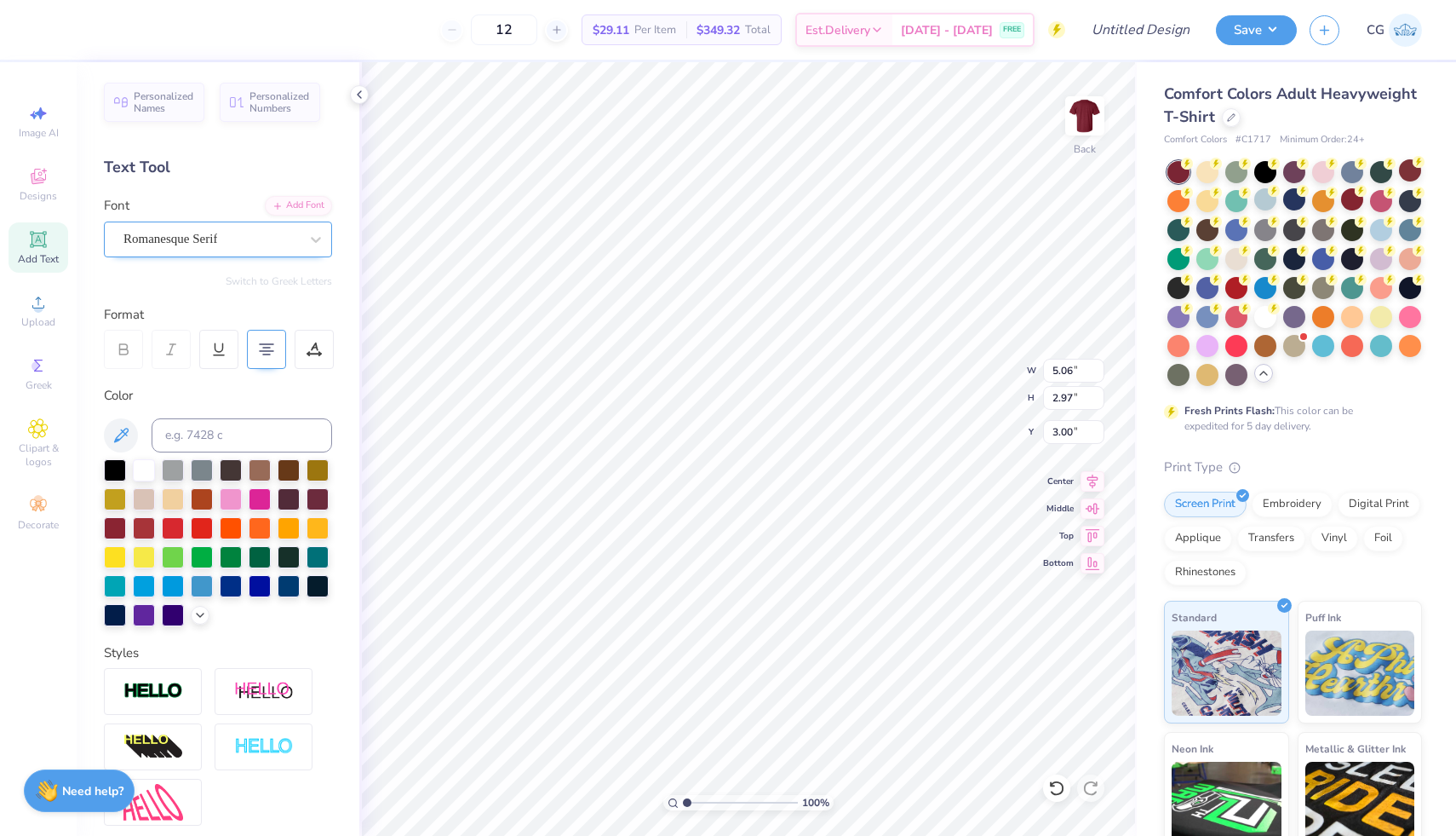
click at [282, 248] on div "Romanesque Serif" at bounding box center [210, 239] width 179 height 27
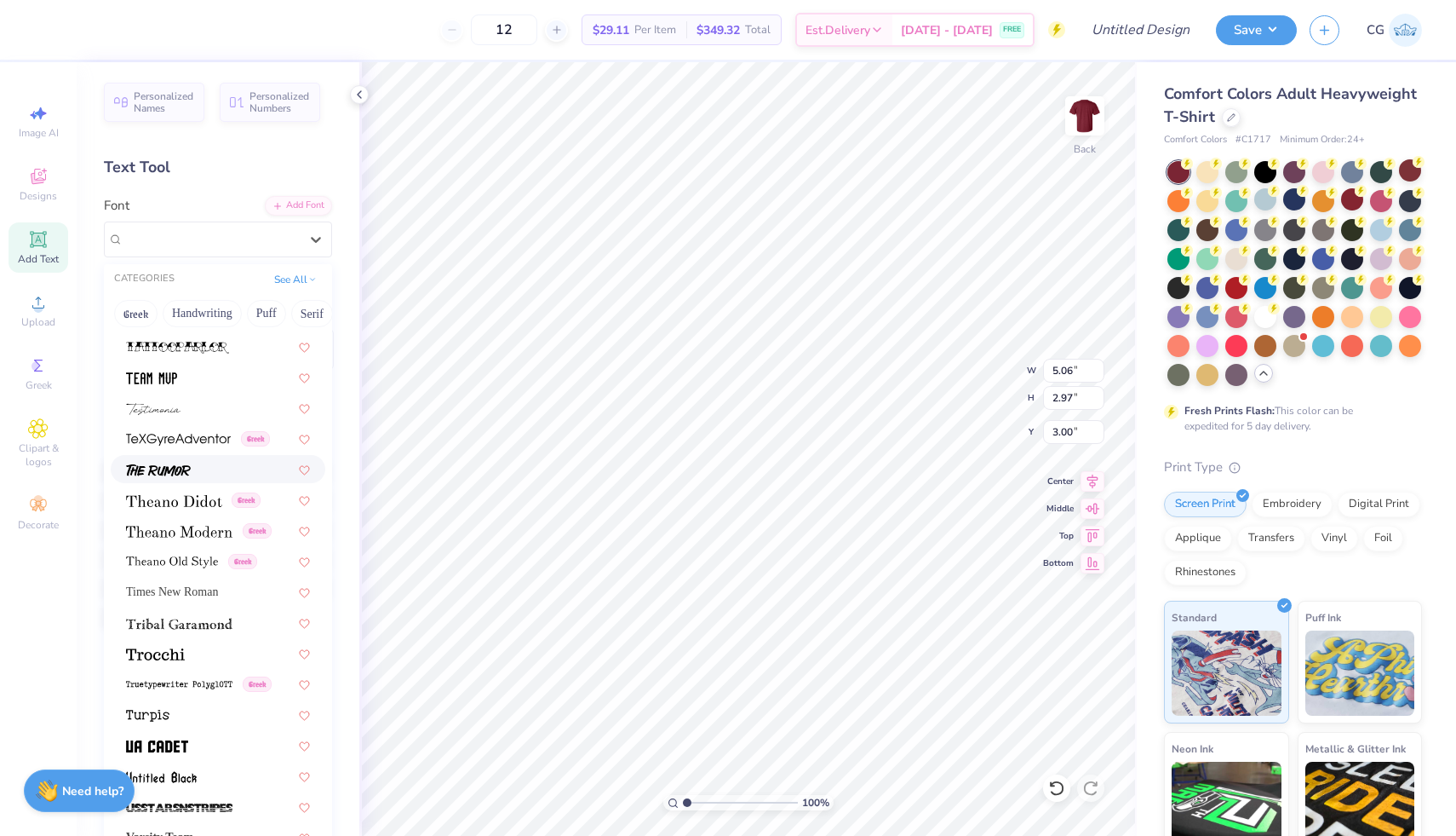
scroll to position [8646, 0]
click at [183, 535] on img at bounding box center [179, 530] width 106 height 11
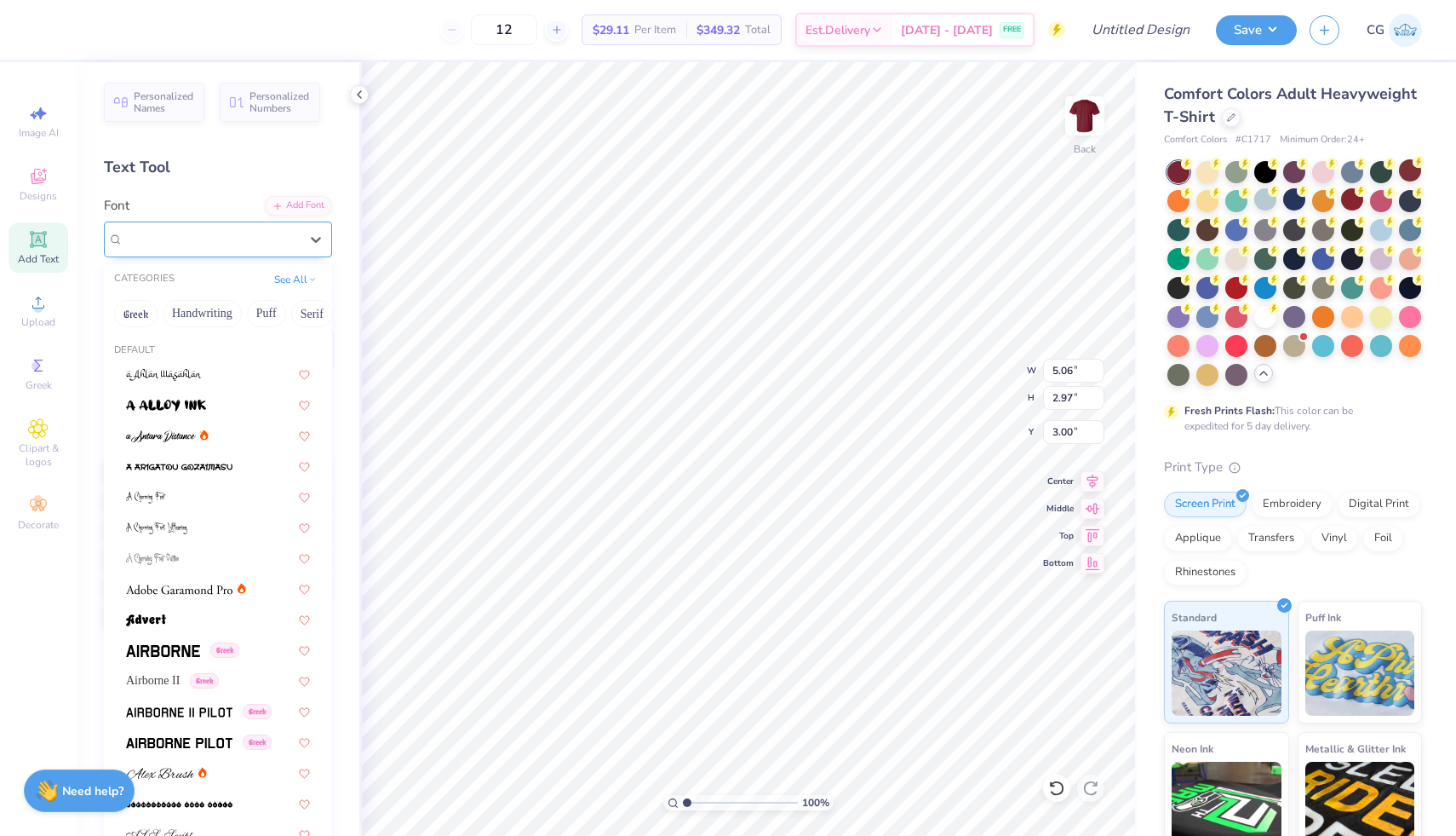
click at [235, 236] on div "Theano Modern Greek" at bounding box center [210, 239] width 179 height 27
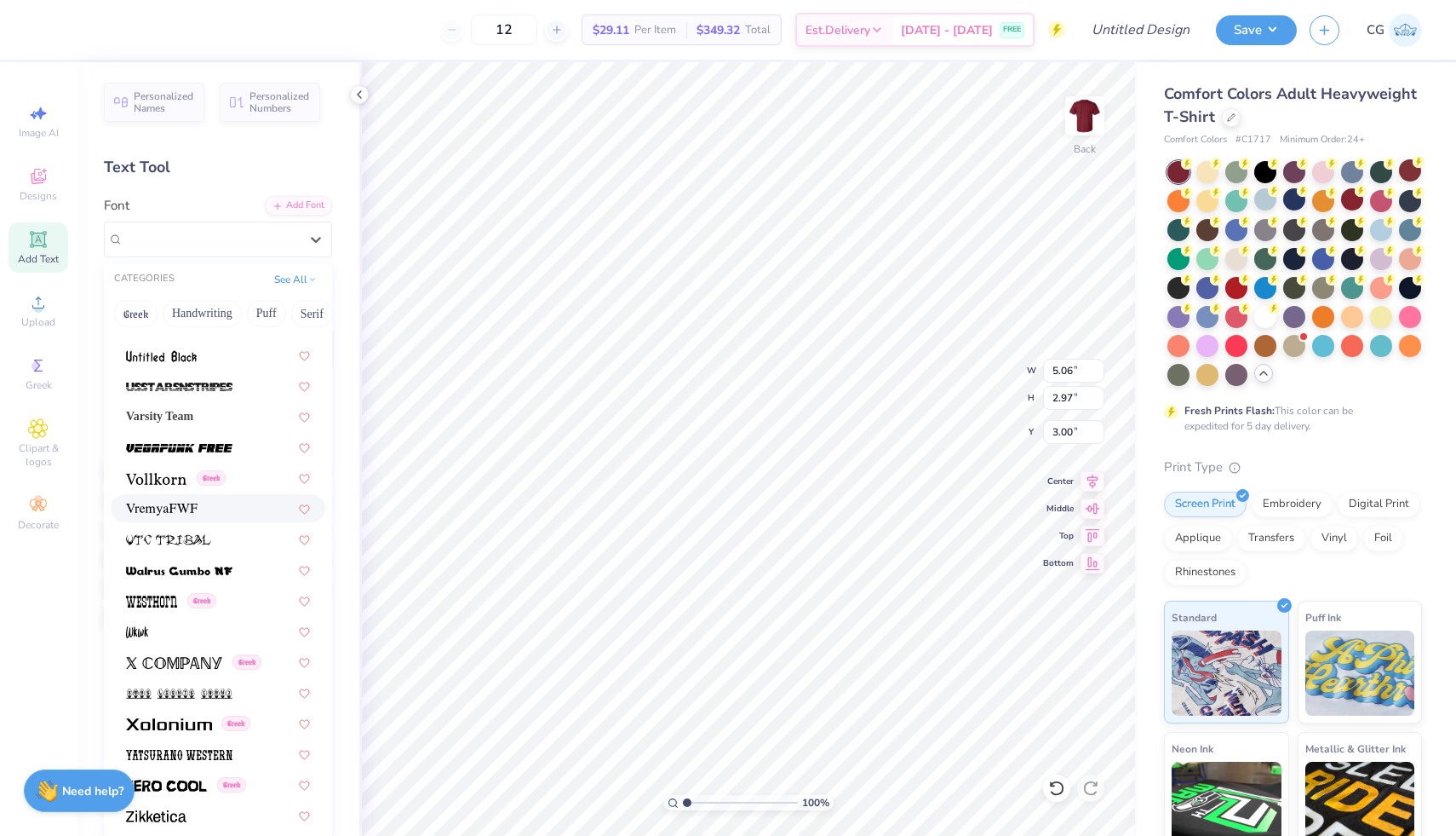
scroll to position [154, 0]
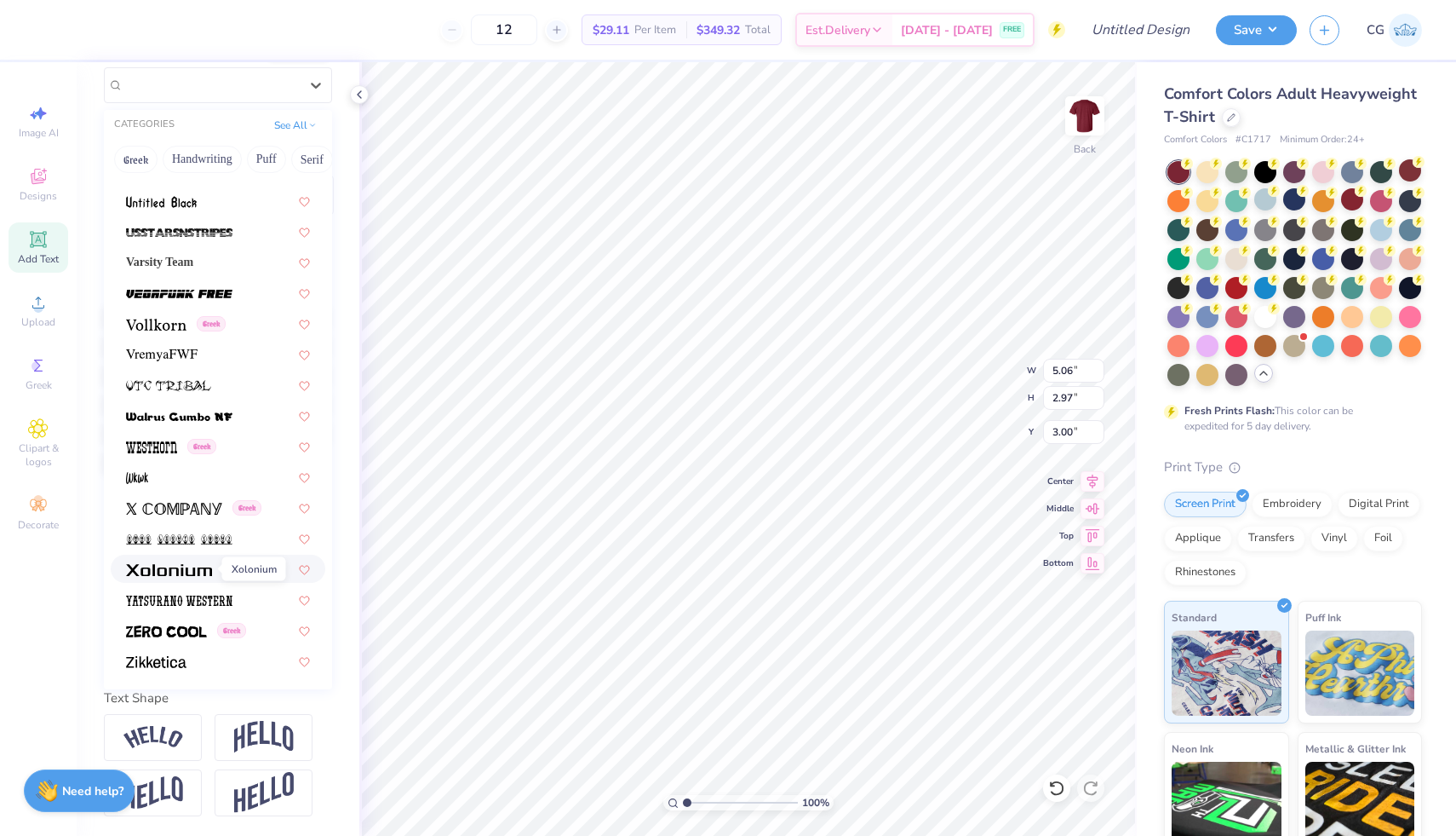
click at [198, 574] on img at bounding box center [169, 570] width 86 height 11
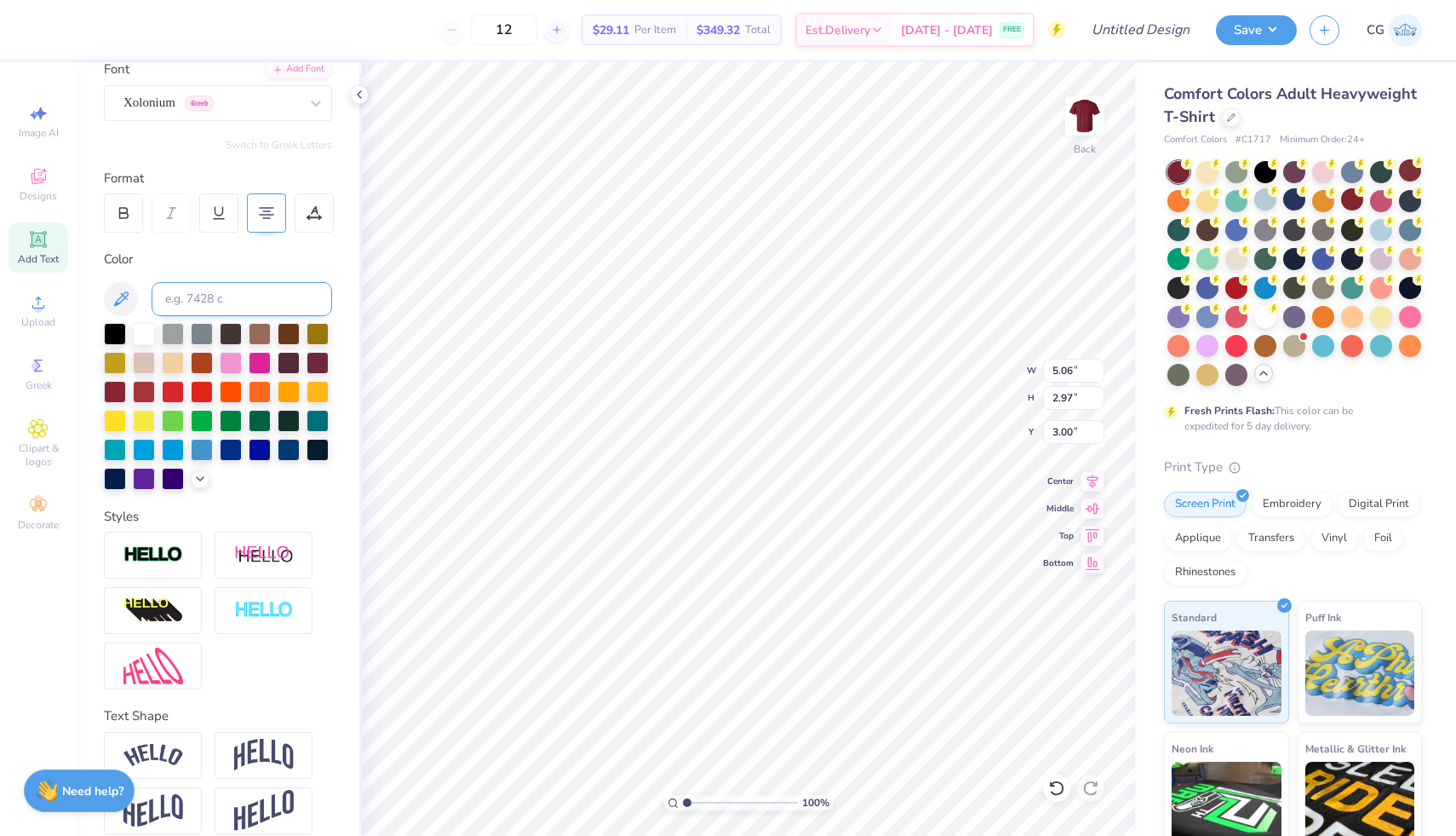
scroll to position [128, 0]
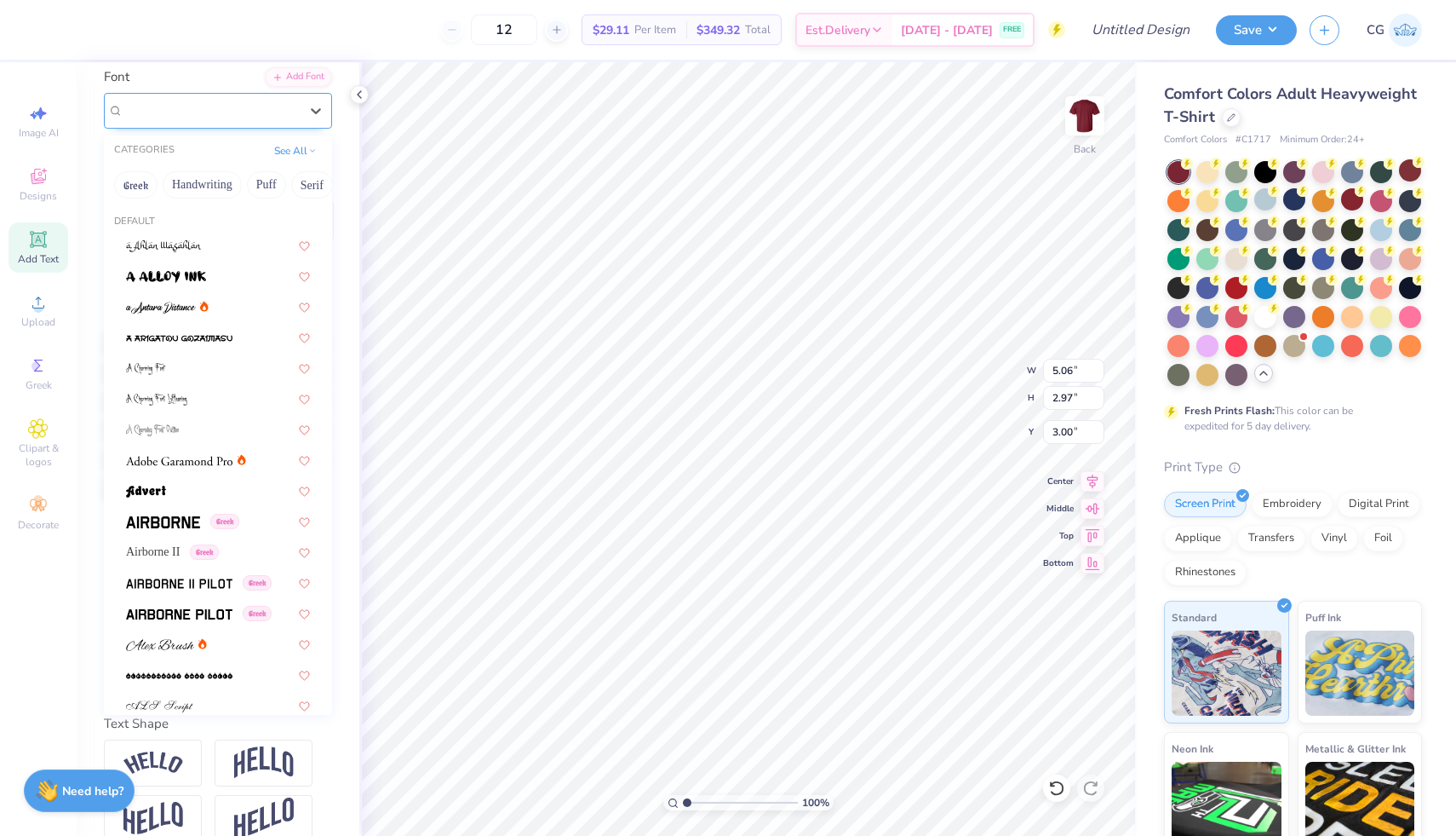
click at [299, 106] on div "Xolonium Greek" at bounding box center [210, 111] width 179 height 27
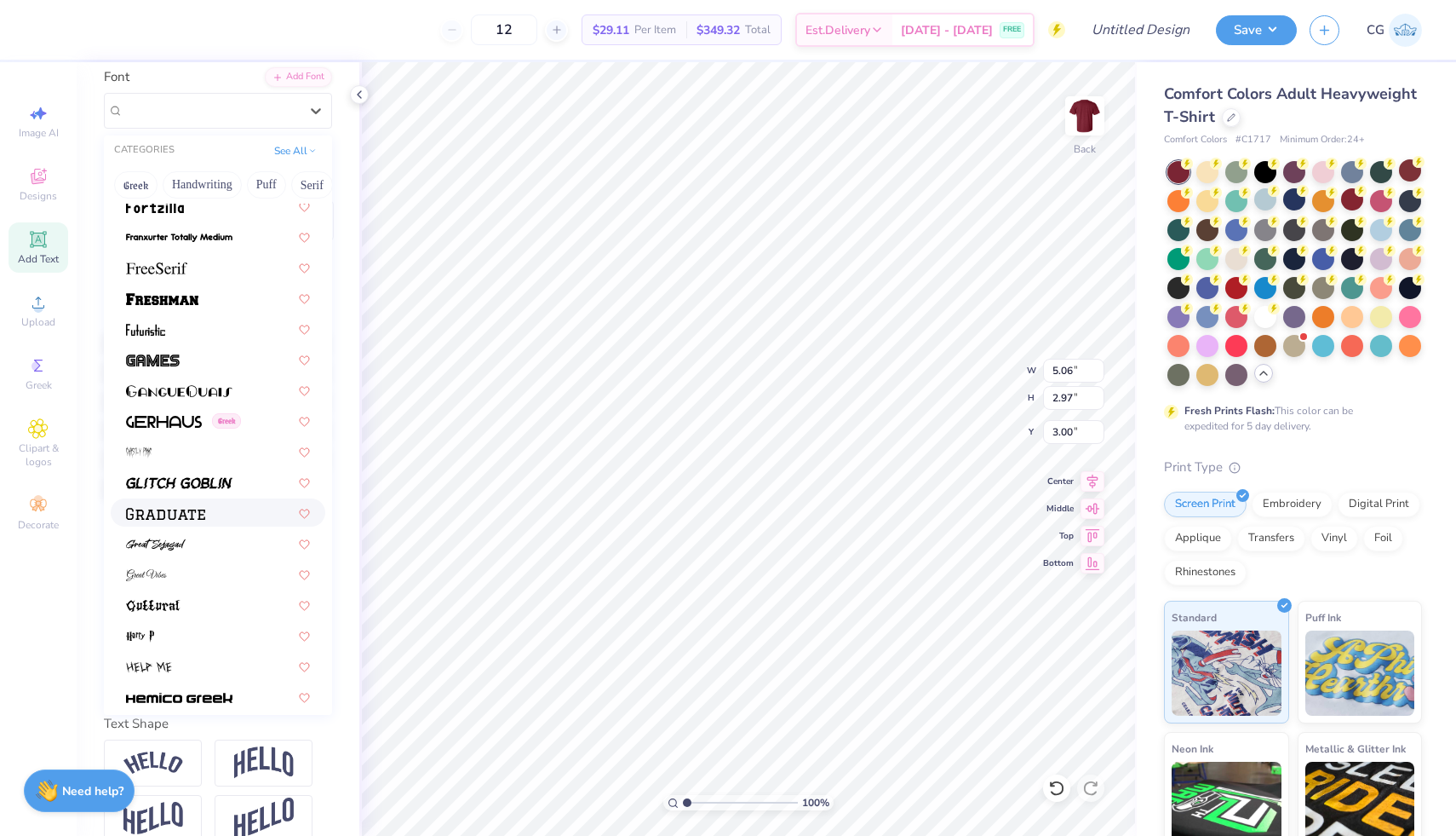
scroll to position [3752, 0]
click at [216, 258] on div at bounding box center [218, 264] width 184 height 18
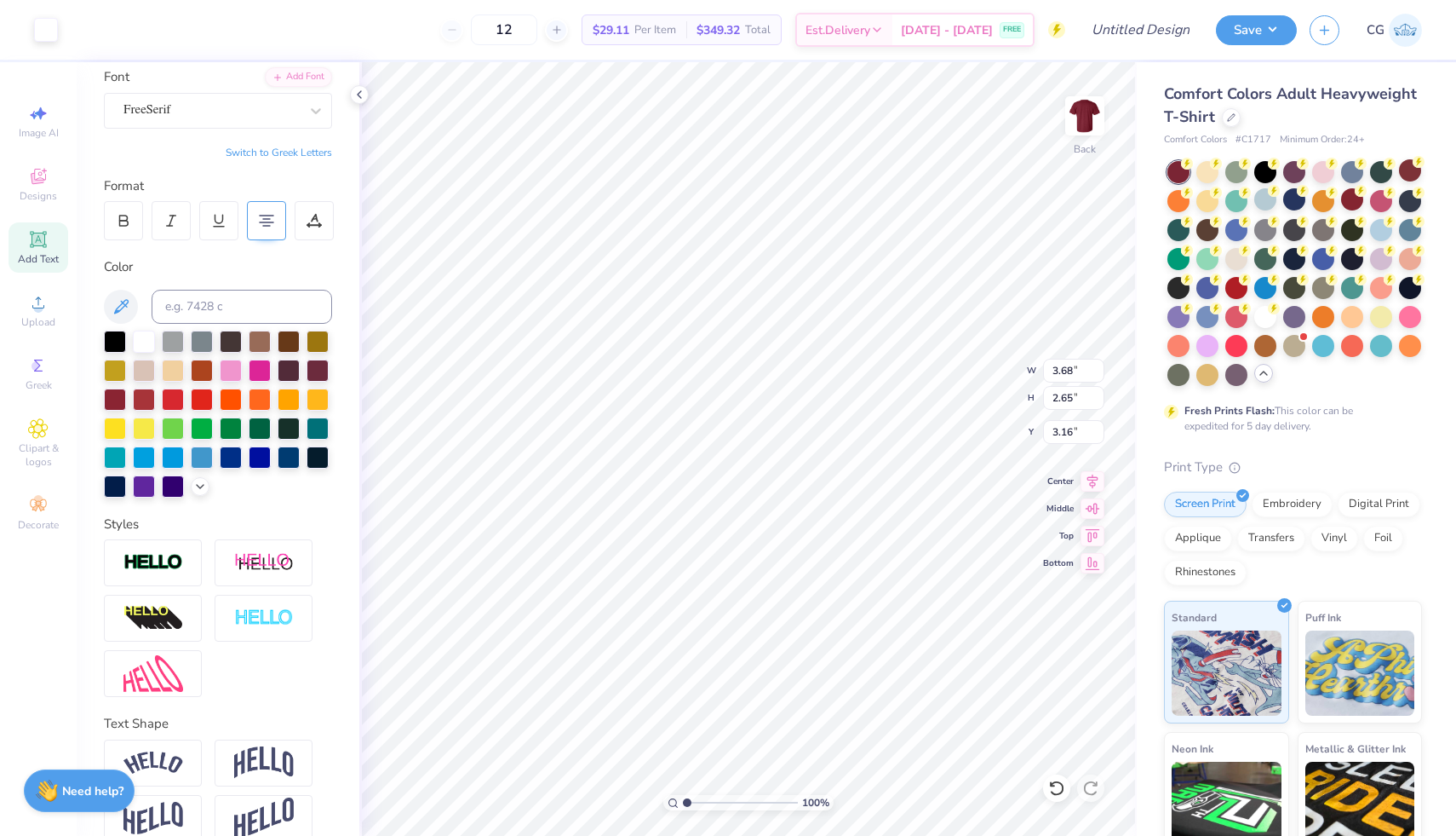
type input "3.17"
click at [44, 118] on icon at bounding box center [37, 113] width 20 height 20
select select "4"
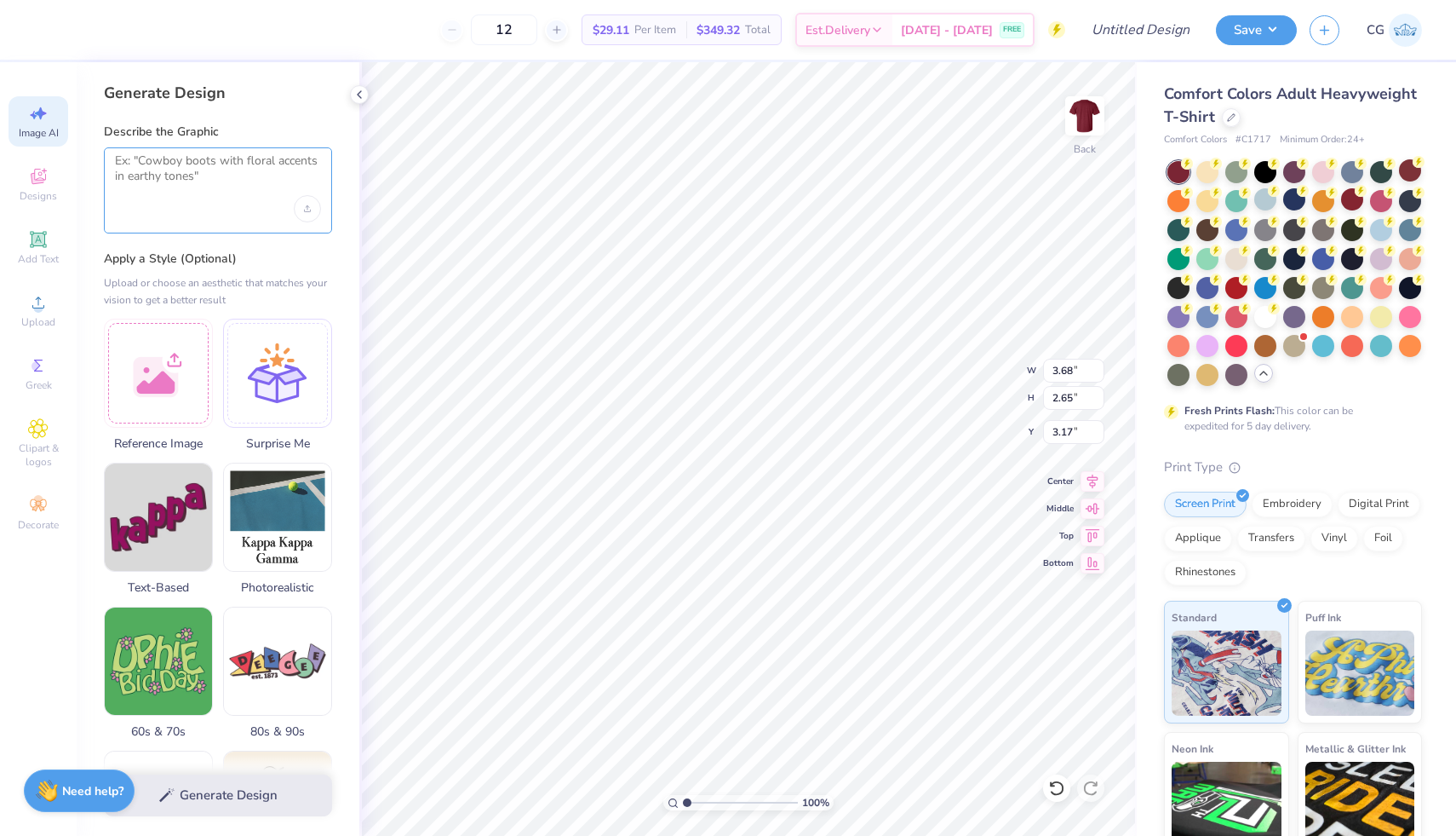
click at [193, 177] on textarea at bounding box center [218, 174] width 206 height 43
type textarea "Pocket square saying Beta BBQ 2025"
click at [252, 775] on button "Generate Design" at bounding box center [218, 791] width 228 height 42
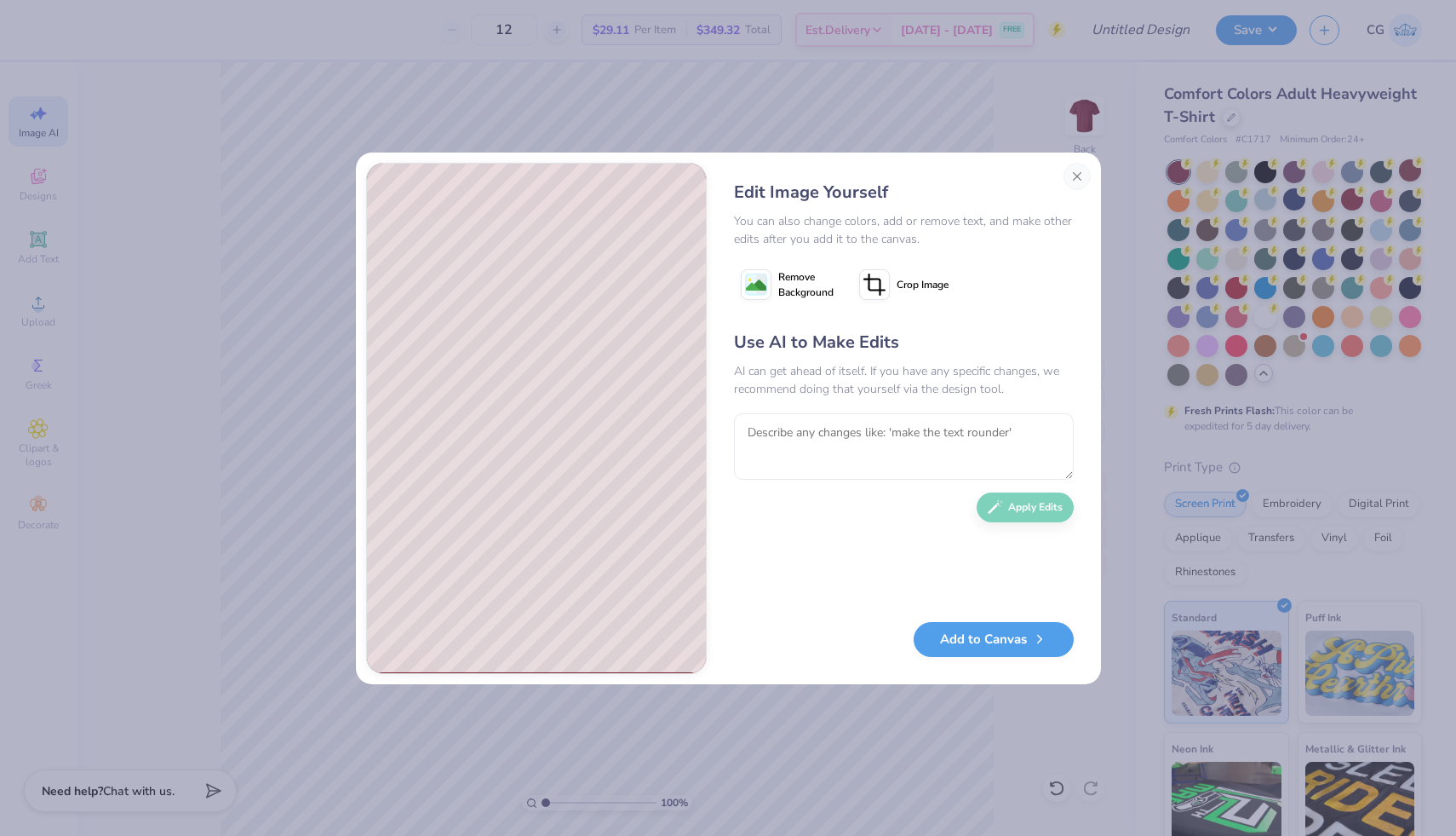
click at [753, 288] on image at bounding box center [755, 285] width 20 height 20
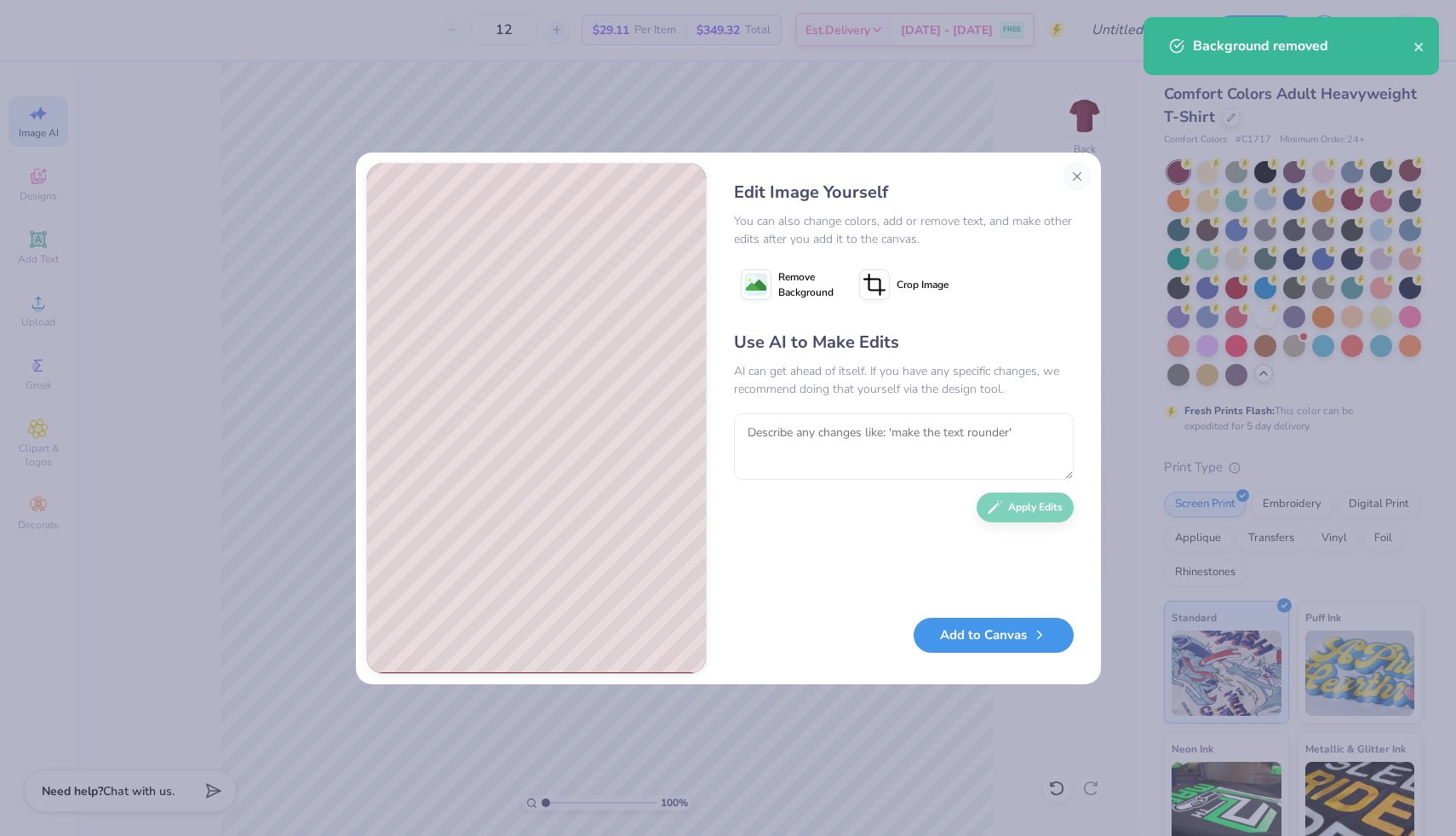
click at [1009, 642] on button "Add to Canvas" at bounding box center [993, 635] width 160 height 35
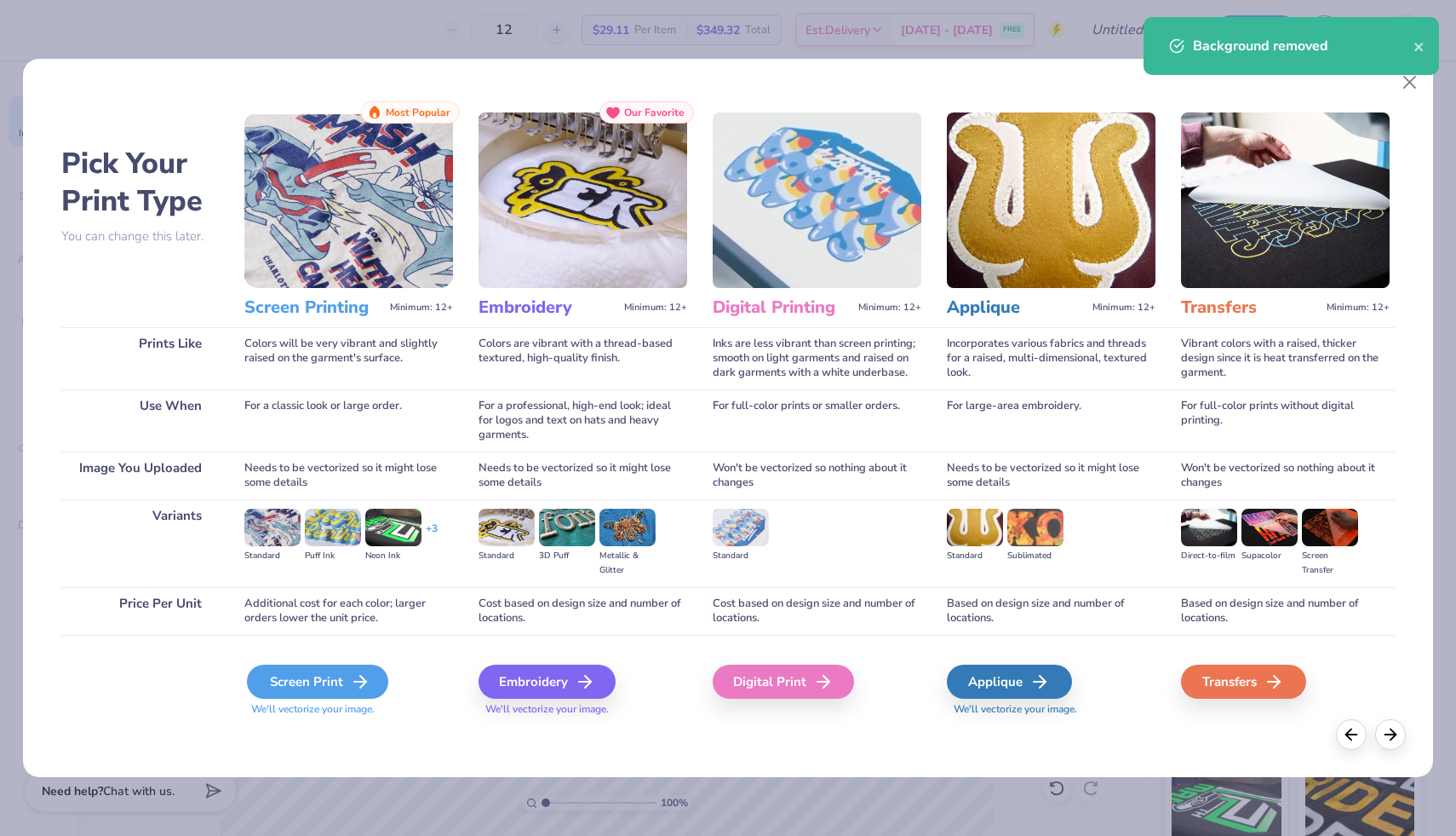
click at [316, 668] on div "Screen Print" at bounding box center [317, 682] width 141 height 34
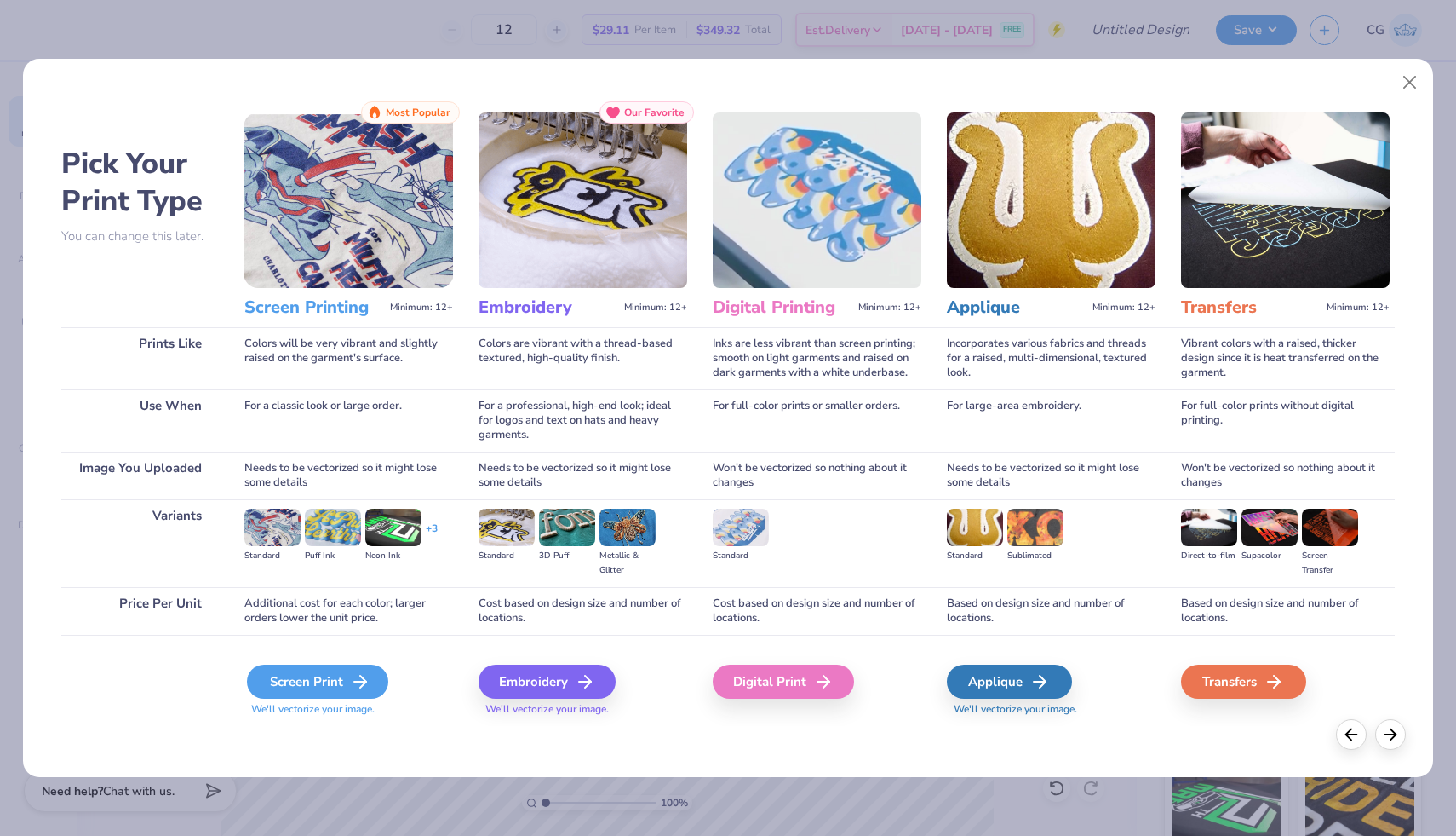
click at [360, 678] on icon at bounding box center [359, 681] width 20 height 20
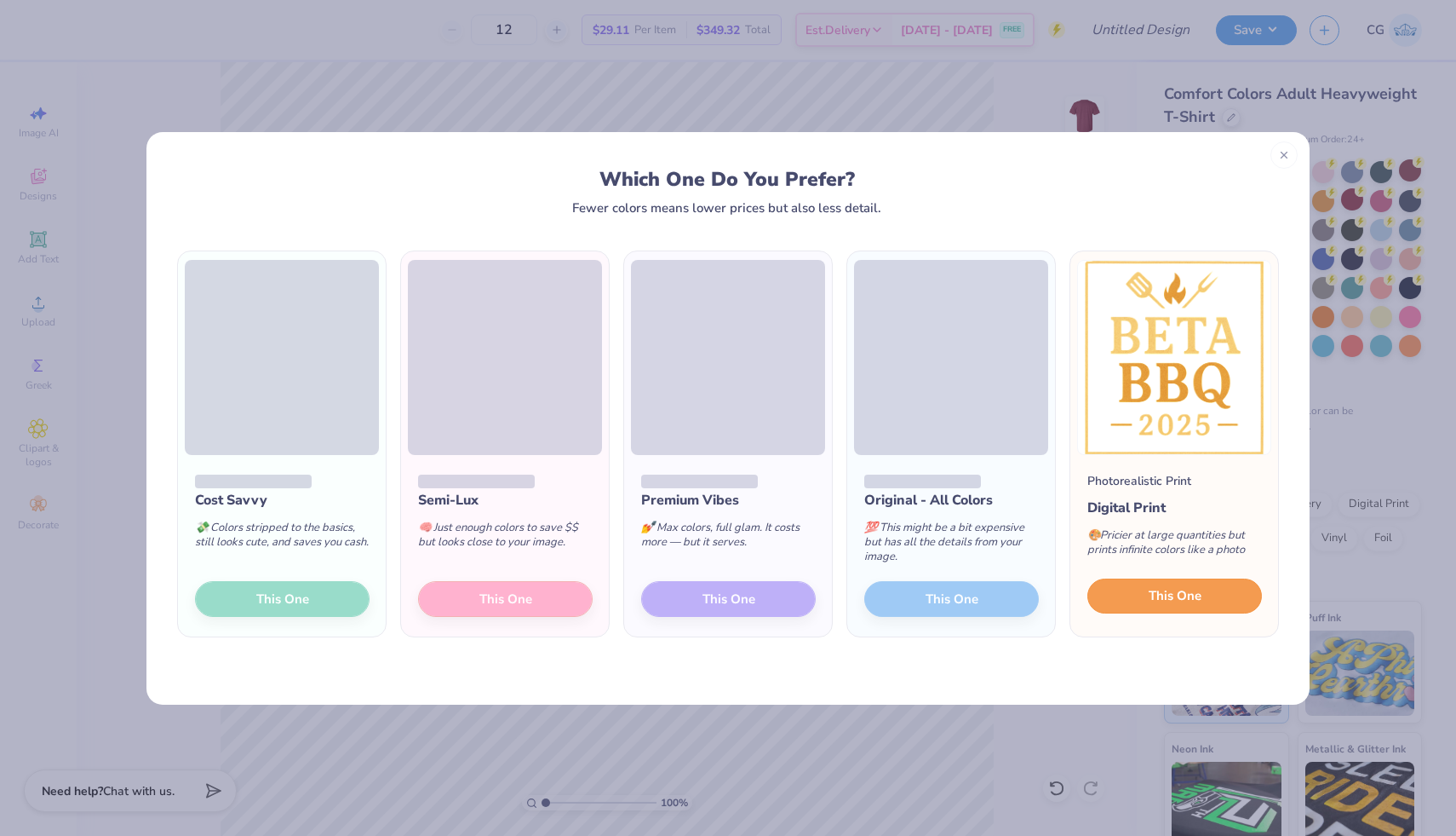
click at [1127, 591] on button "This One" at bounding box center [1174, 596] width 175 height 35
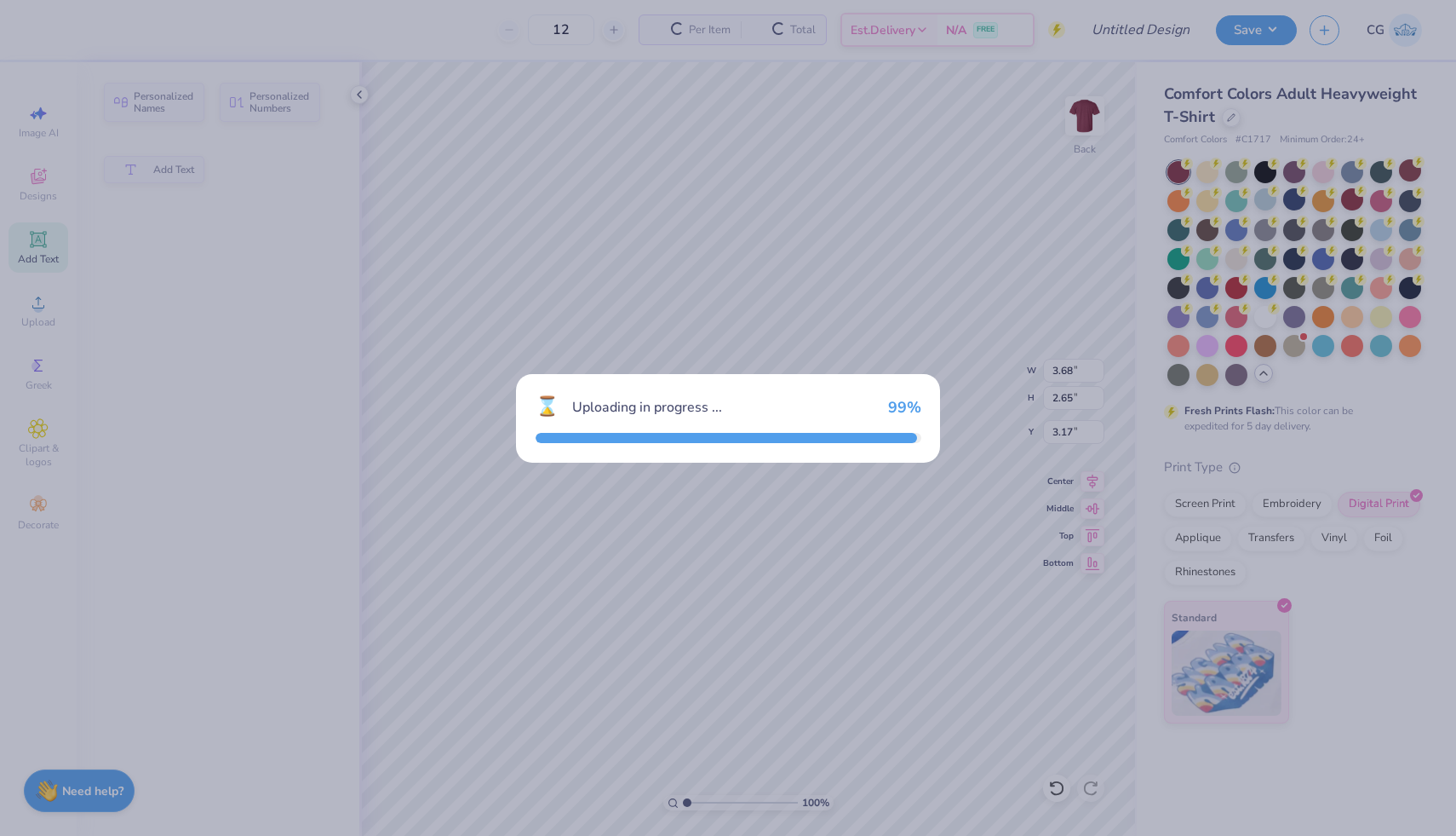
type input "14.17"
type input "15.39"
type input "4.81"
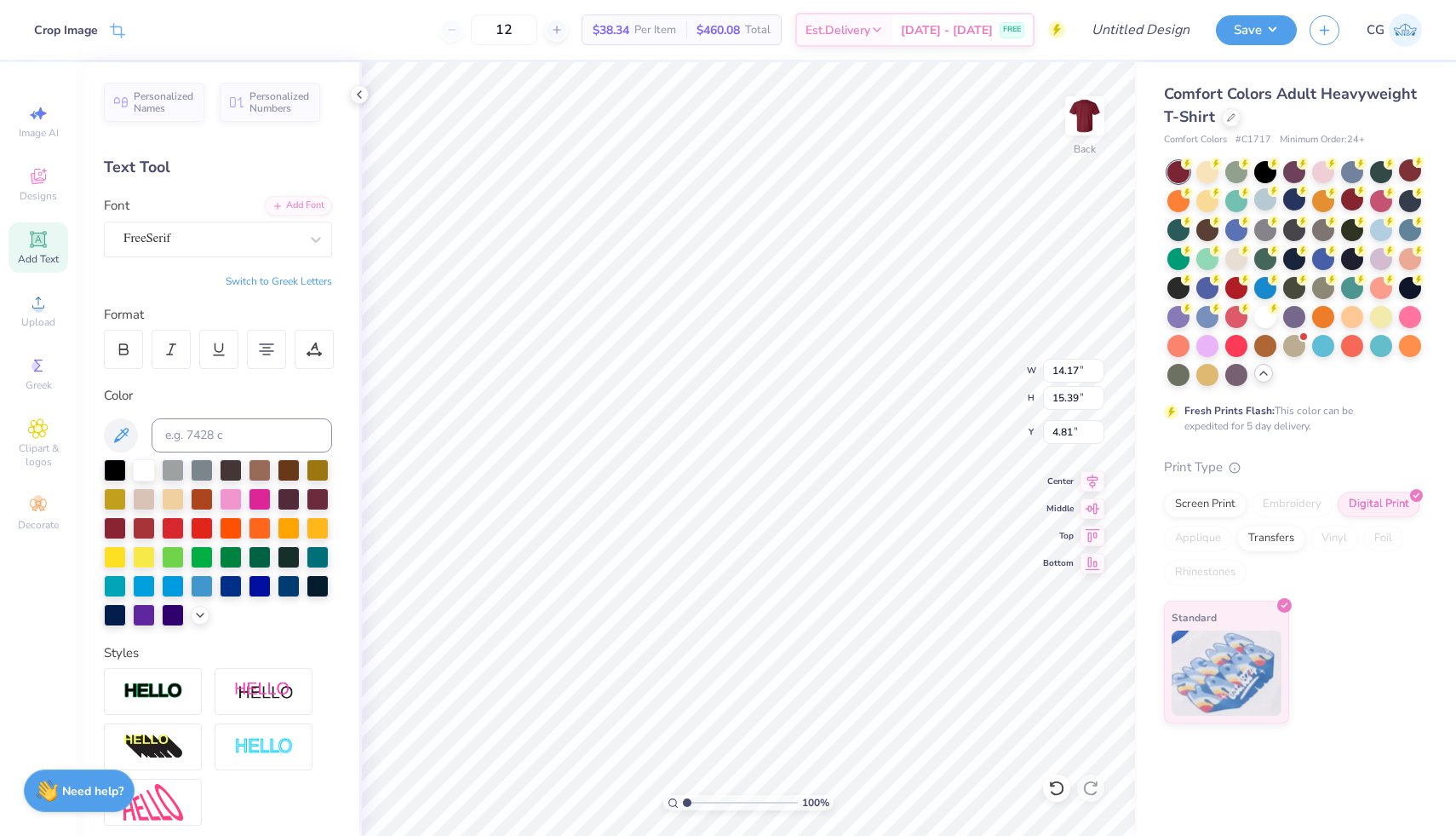
type input "3.68"
type input "2.65"
type input "3.17"
type input "1.99"
type input "3.31"
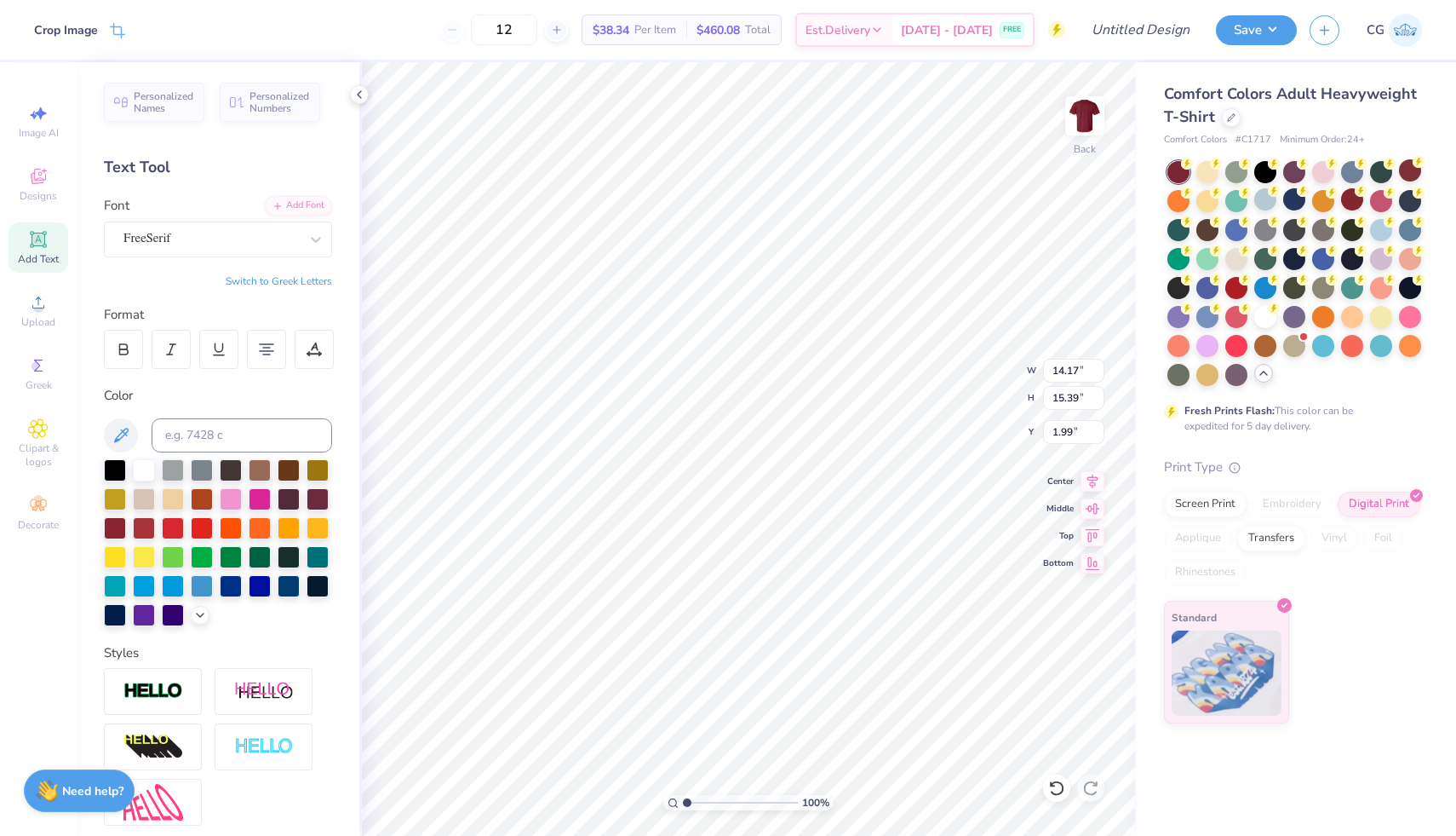
type input "3.60"
type input "3.00"
click at [1080, 128] on img at bounding box center [1084, 115] width 68 height 68
click at [1243, 36] on button "Save" at bounding box center [1256, 27] width 81 height 30
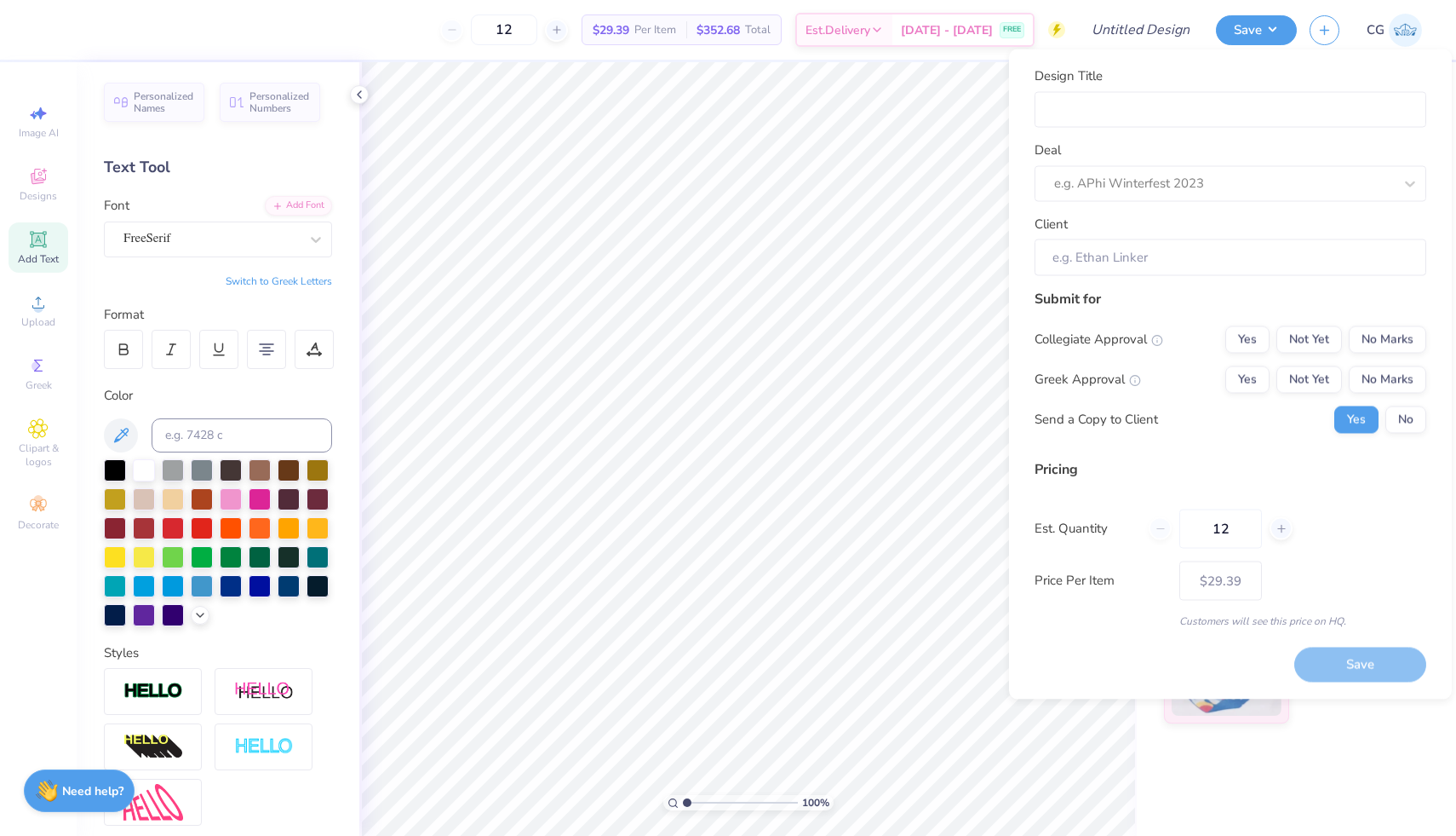
click at [1111, 128] on div "Design Title Deal e.g. APhi Winterfest 2023 Client" at bounding box center [1230, 170] width 392 height 209
click at [1109, 114] on input "Design Title" at bounding box center [1230, 109] width 392 height 36
type input "B"
type input "Be"
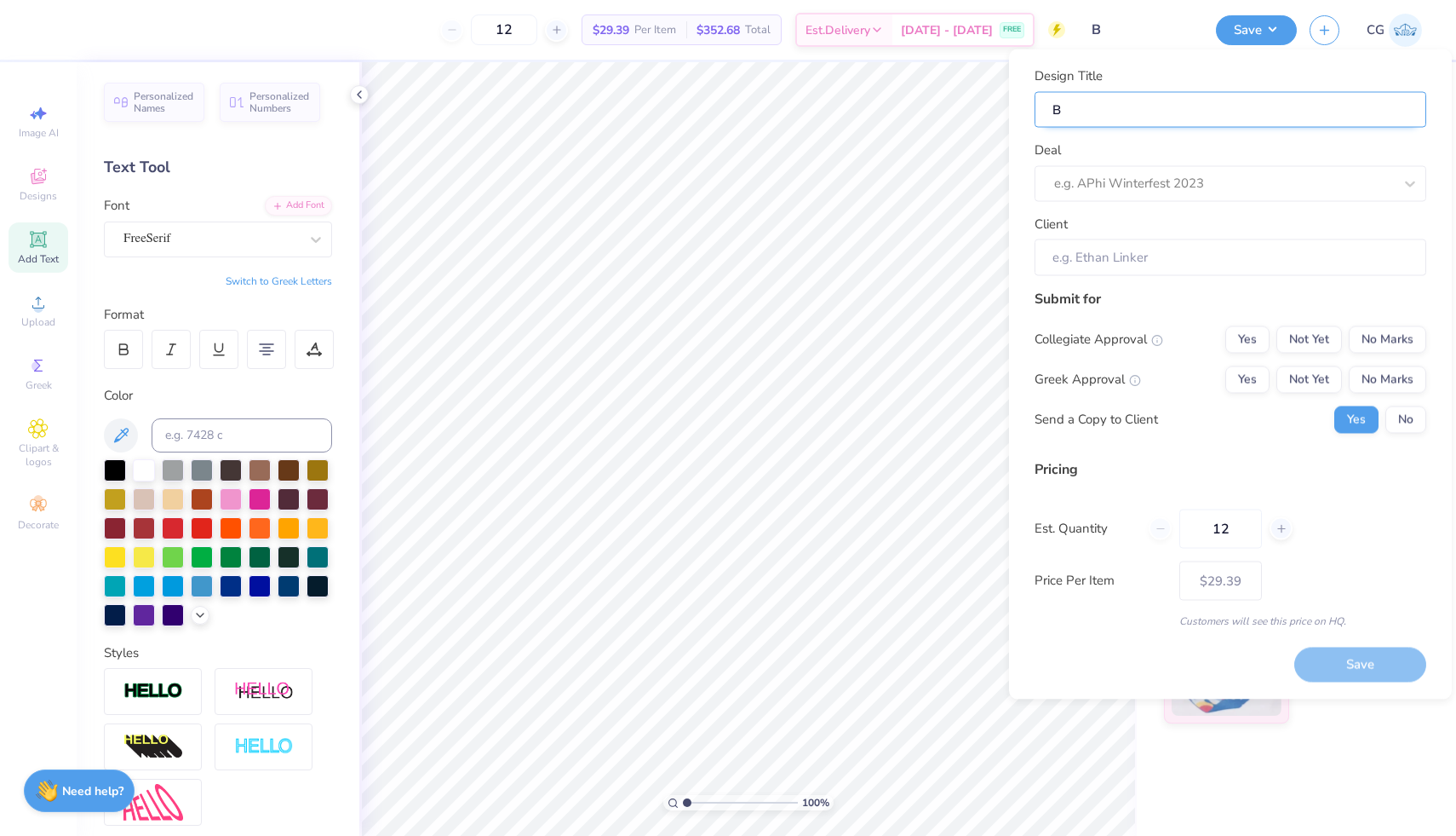
type input "Be"
type input "Bet"
type input "Beta"
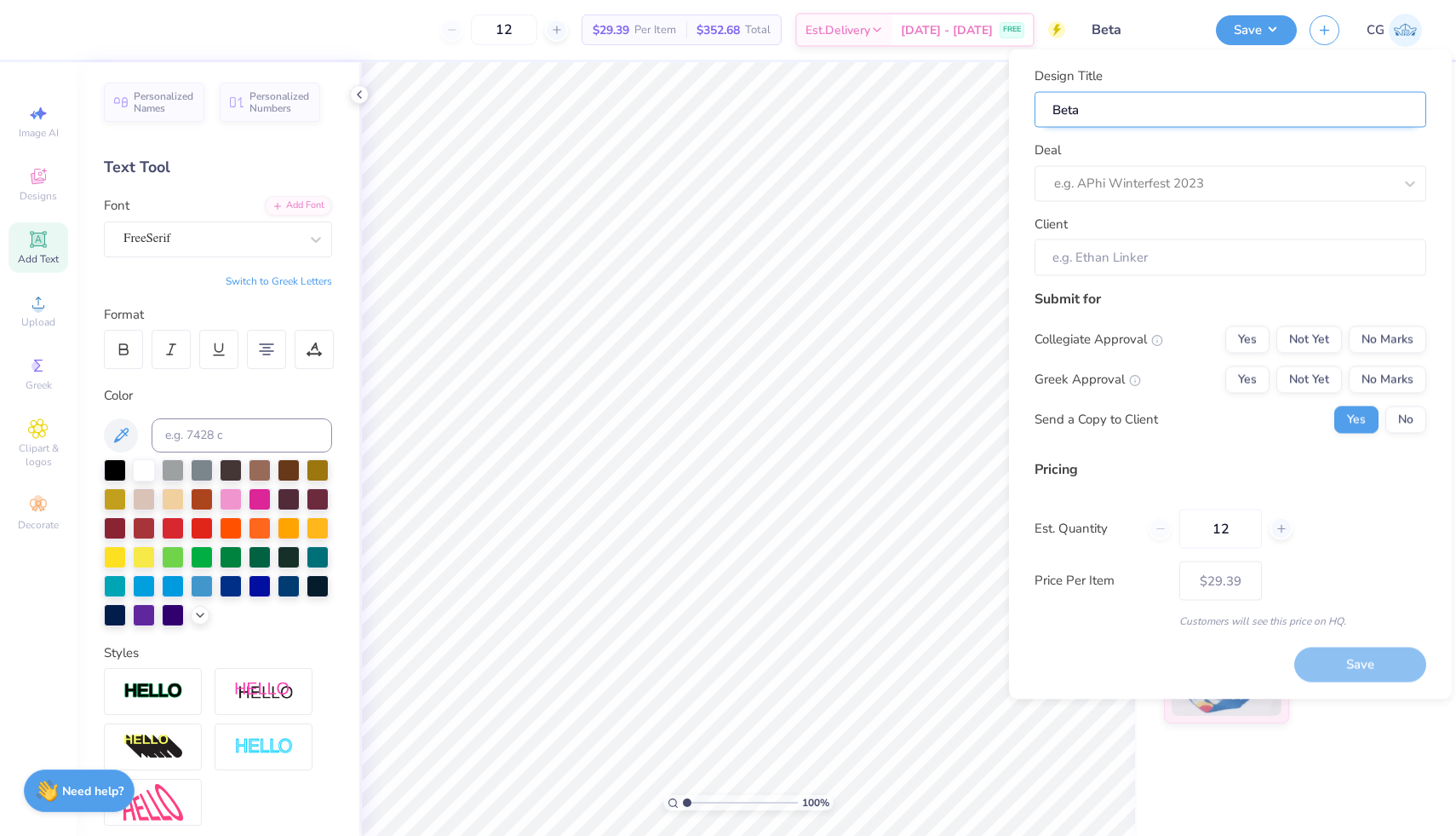
type input "Beta"
type input "Beta B"
type input "Beta BB"
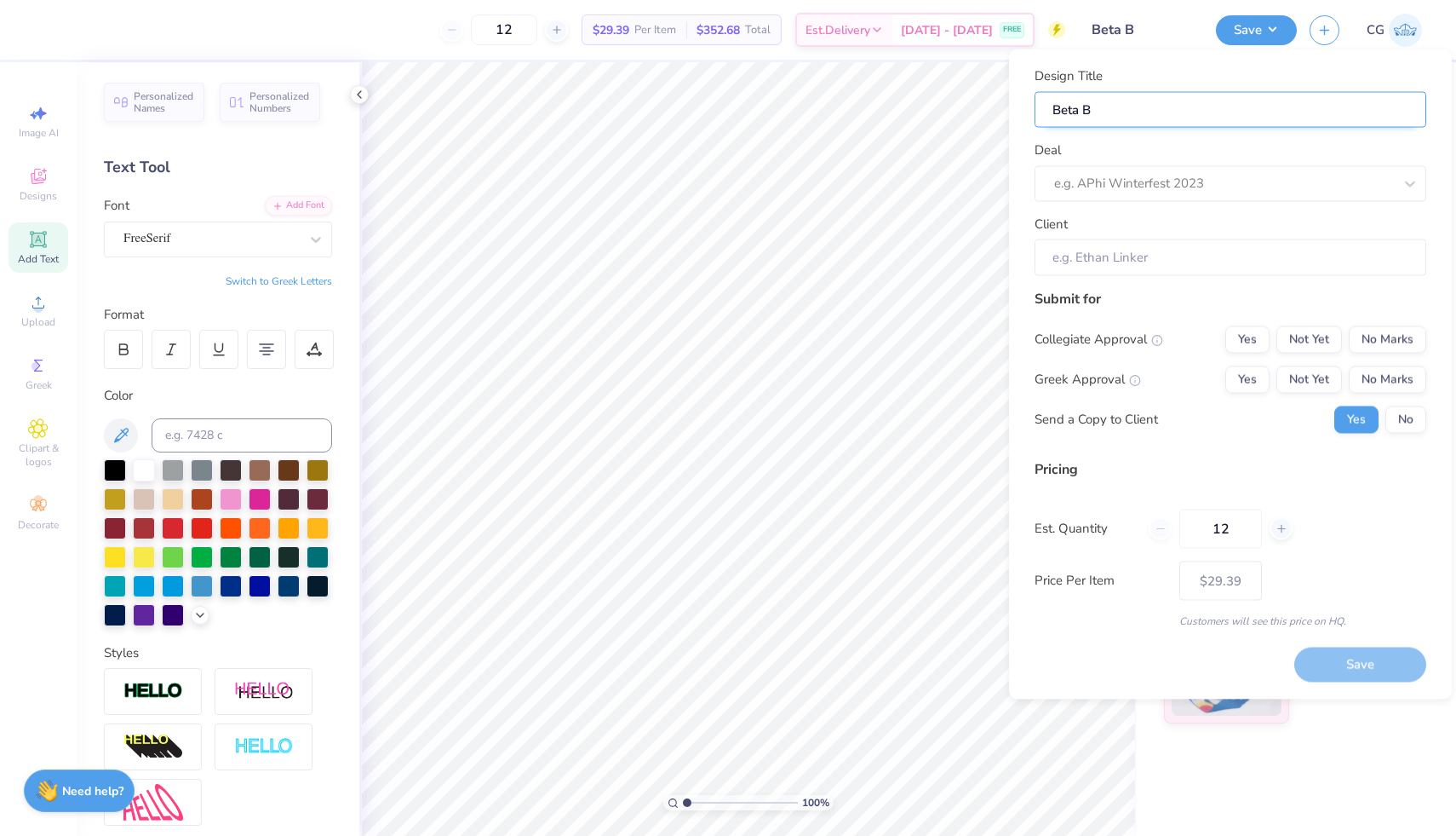
type input "Beta BB"
type input "Beta BBQ"
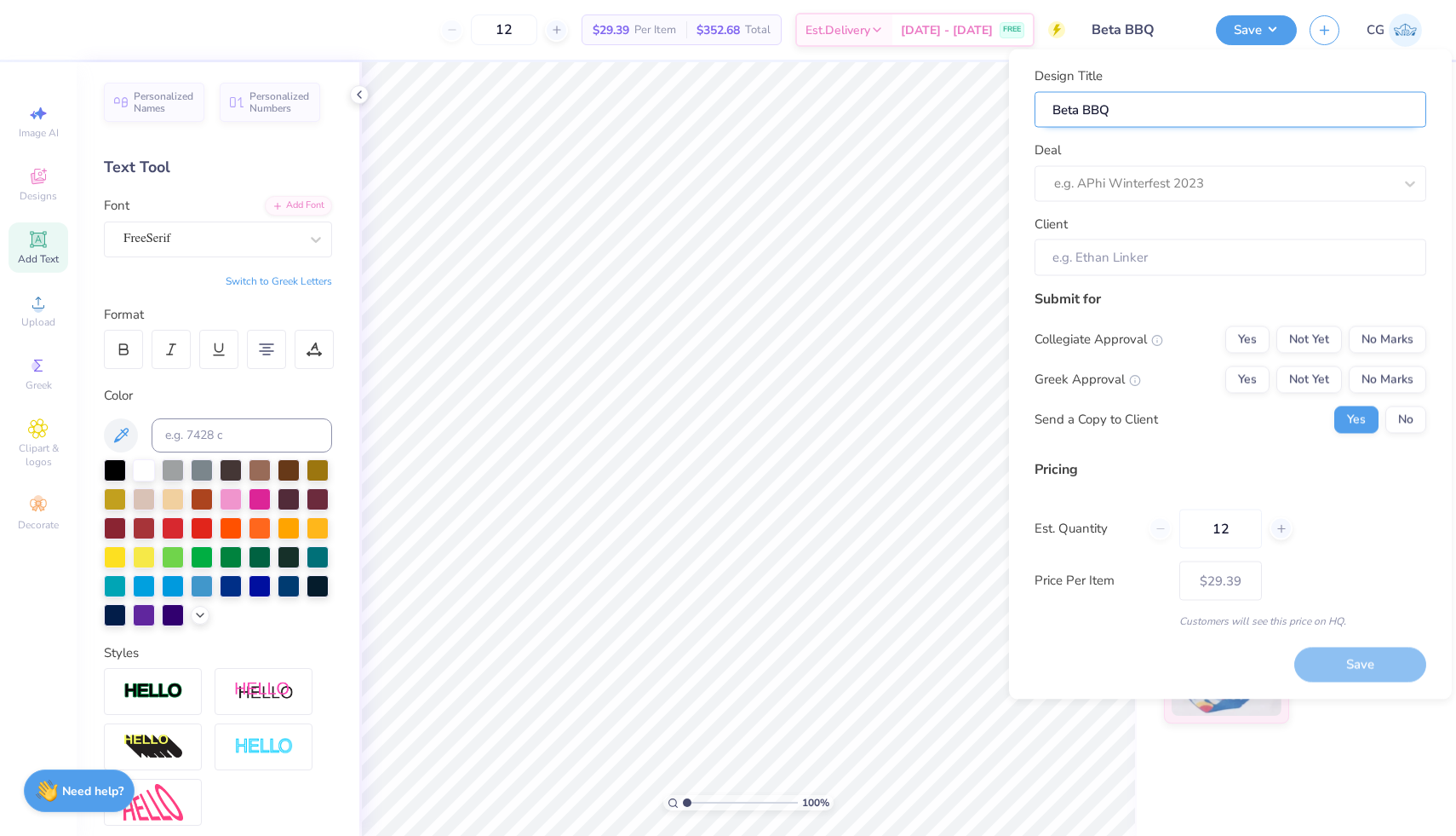
type input "Beta BBQ 2"
type input "Beta BBQ 20"
type input "Beta BBQ 202"
type input "Beta BBQ 2025"
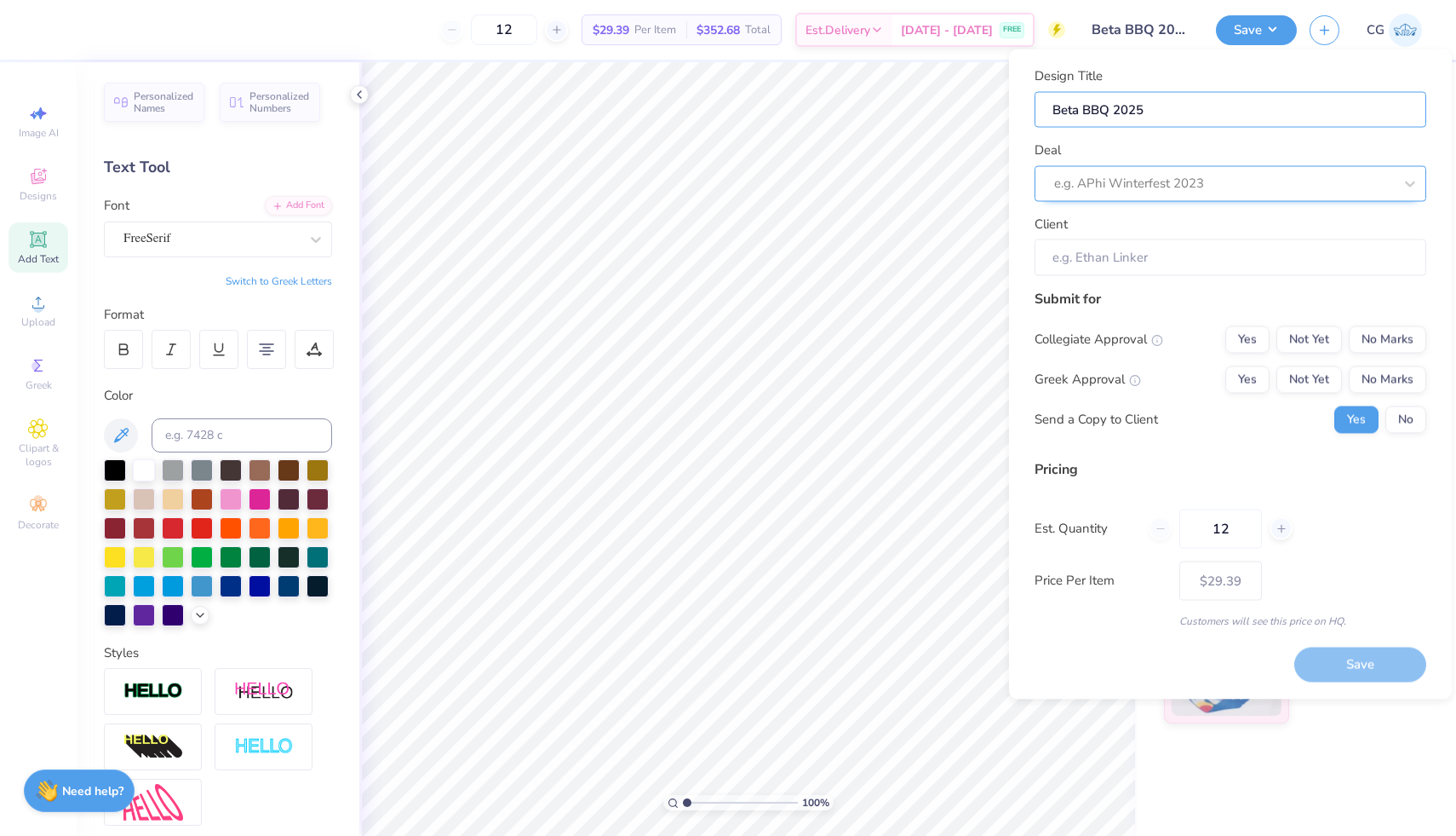
type input "Beta BBQ 2025"
click at [1120, 169] on div "e.g. APhi Winterfest 2023" at bounding box center [1230, 183] width 392 height 35
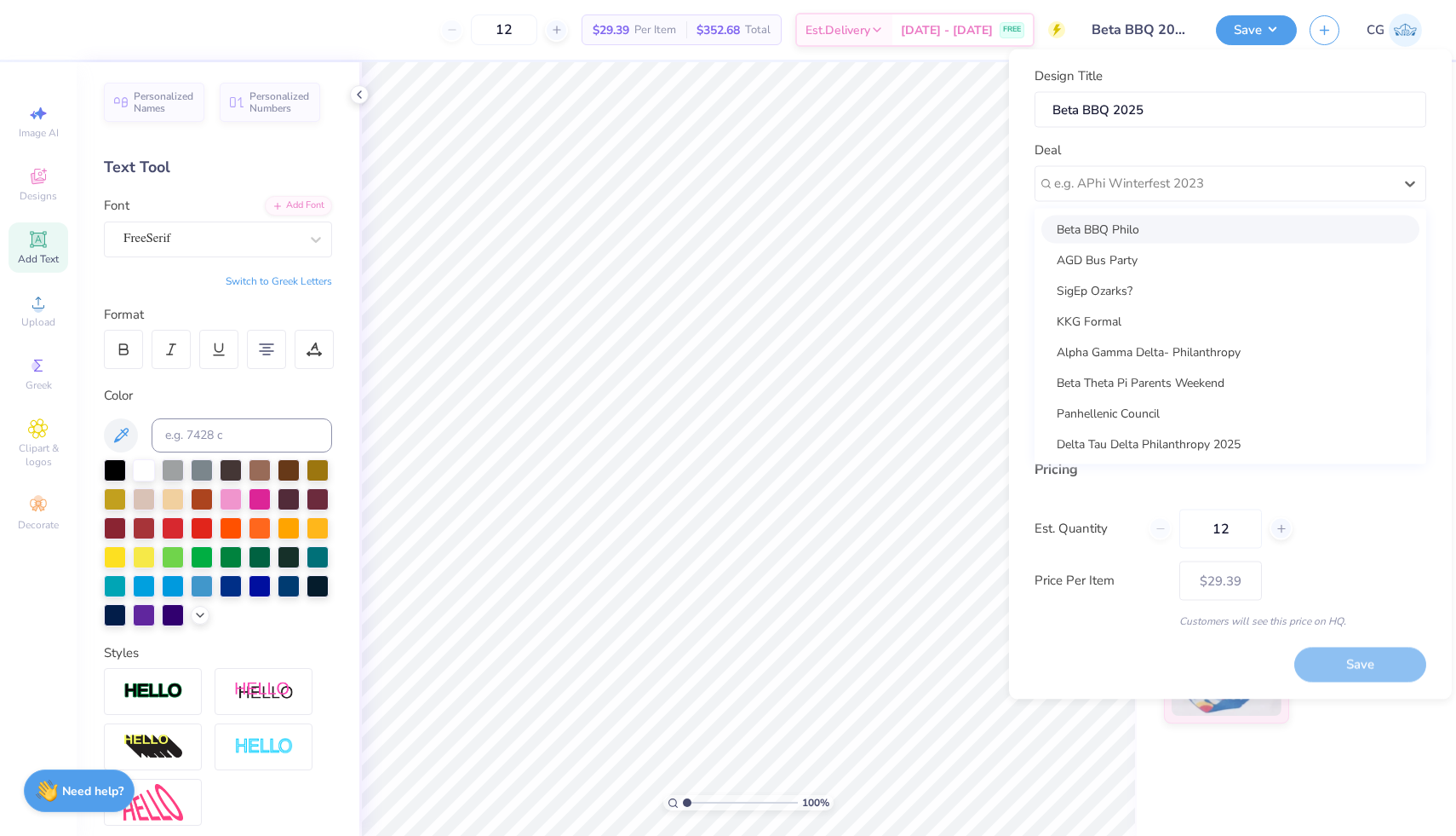
click at [1131, 222] on div "Beta BBQ Philo" at bounding box center [1229, 228] width 378 height 28
type input "[PERSON_NAME]"
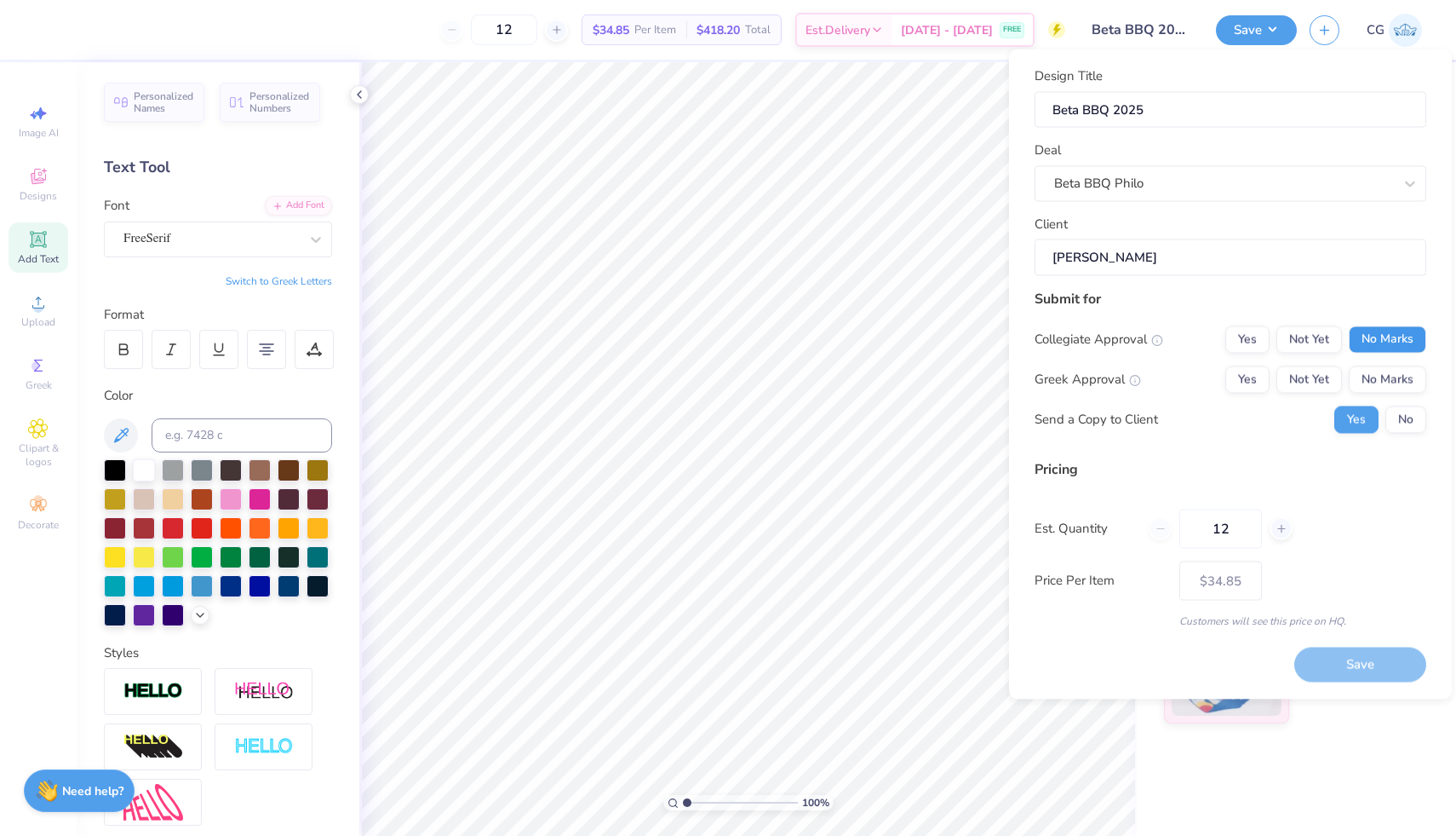
click at [1380, 340] on button "No Marks" at bounding box center [1387, 339] width 77 height 27
click at [1319, 378] on button "Not Yet" at bounding box center [1309, 379] width 66 height 27
click at [1419, 429] on button "No" at bounding box center [1405, 419] width 41 height 27
click at [1375, 672] on button "Save" at bounding box center [1360, 665] width 132 height 35
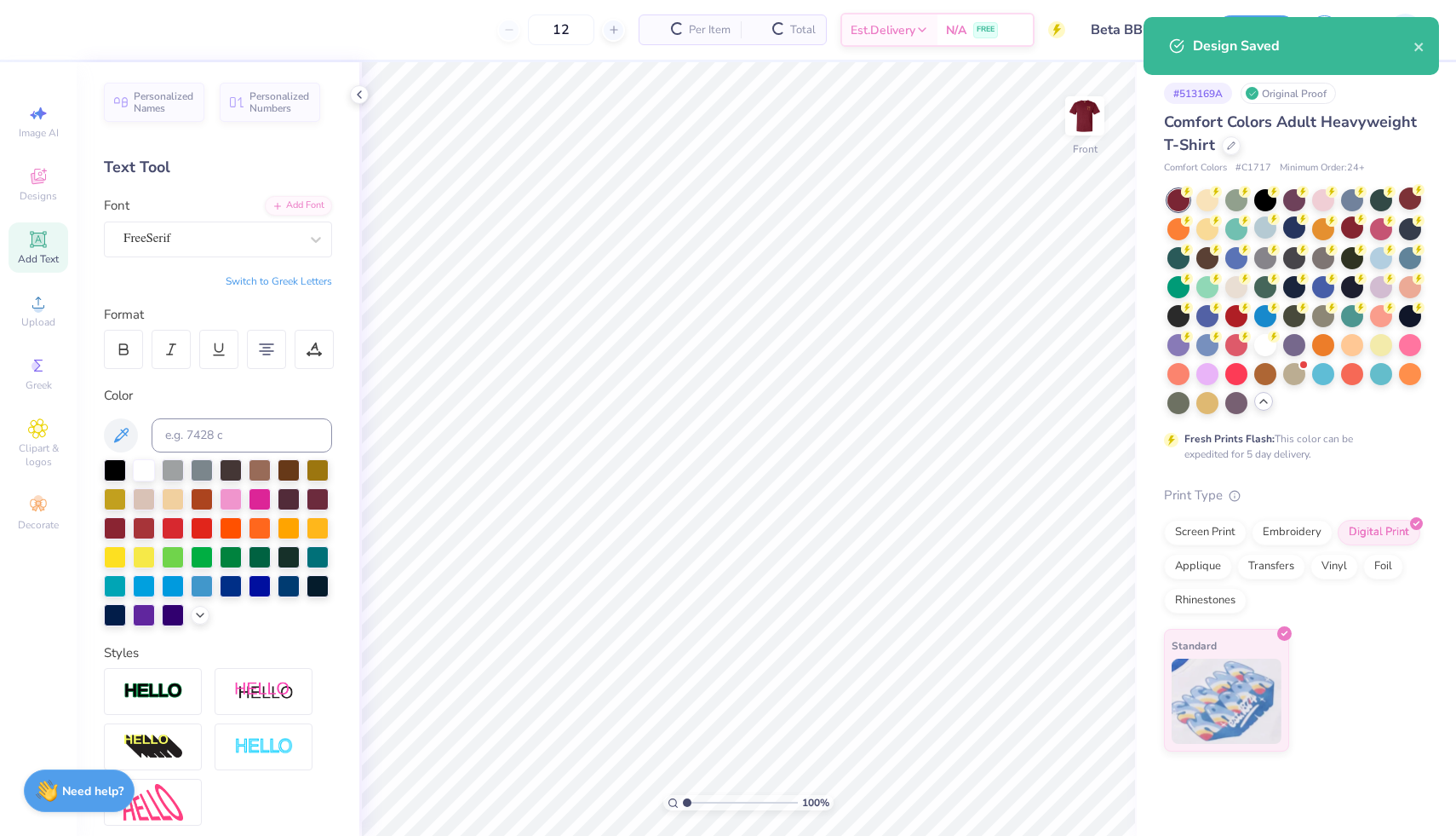
type input "$34.85"
